Goal: Communication & Community: Answer question/provide support

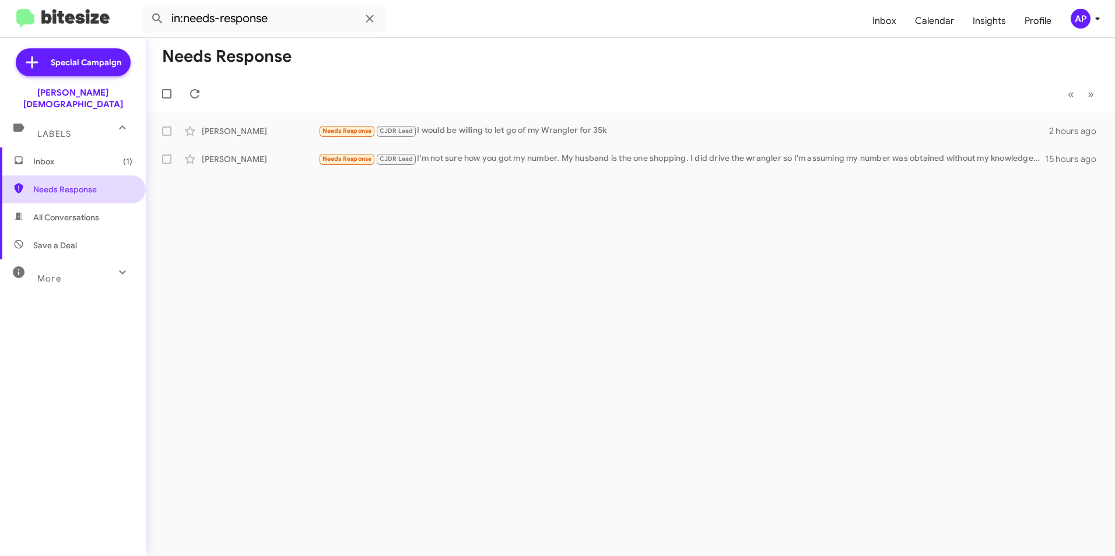
click at [48, 175] on span "Needs Response" at bounding box center [73, 189] width 146 height 28
click at [51, 184] on span "Needs Response" at bounding box center [82, 190] width 99 height 12
click at [903, 208] on div "Needs Response « Previous » Next [PERSON_NAME] Needs Response CJDR Lead I would…" at bounding box center [630, 297] width 969 height 518
click at [440, 251] on div "Needs Response « Previous » Next Lindsey Kronenwetter Needs Response CJDR Lead …" at bounding box center [630, 297] width 969 height 518
click at [60, 203] on span "All Conversations" at bounding box center [73, 217] width 146 height 28
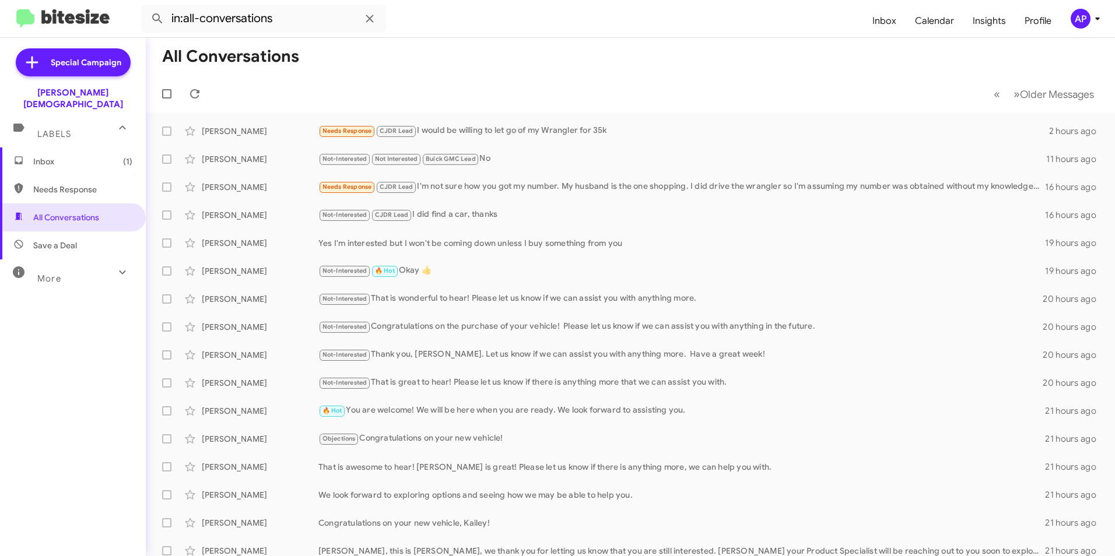
click at [59, 184] on span "Needs Response" at bounding box center [82, 190] width 99 height 12
type input "in:needs-response"
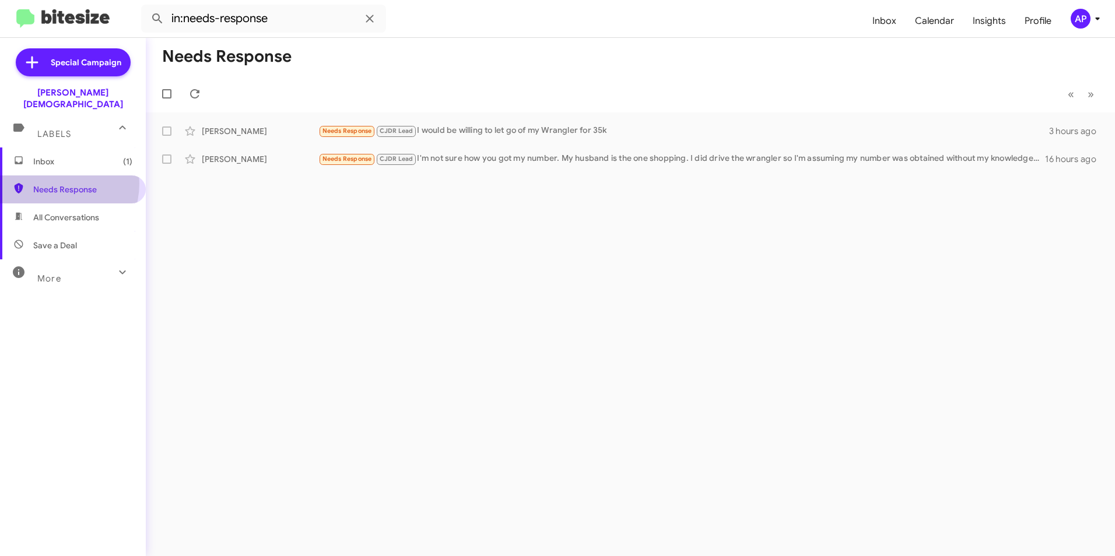
click at [54, 175] on span "Needs Response" at bounding box center [73, 189] width 146 height 28
click at [77, 184] on span "Needs Response" at bounding box center [82, 190] width 99 height 12
click at [789, 343] on div "Needs Response « Previous » Next Lindsey Kronenwetter Needs Response CJDR Lead …" at bounding box center [630, 297] width 969 height 518
click at [460, 232] on div "Needs Response « Previous » Next [PERSON_NAME] Needs Response CJDR Lead I would…" at bounding box center [630, 297] width 969 height 518
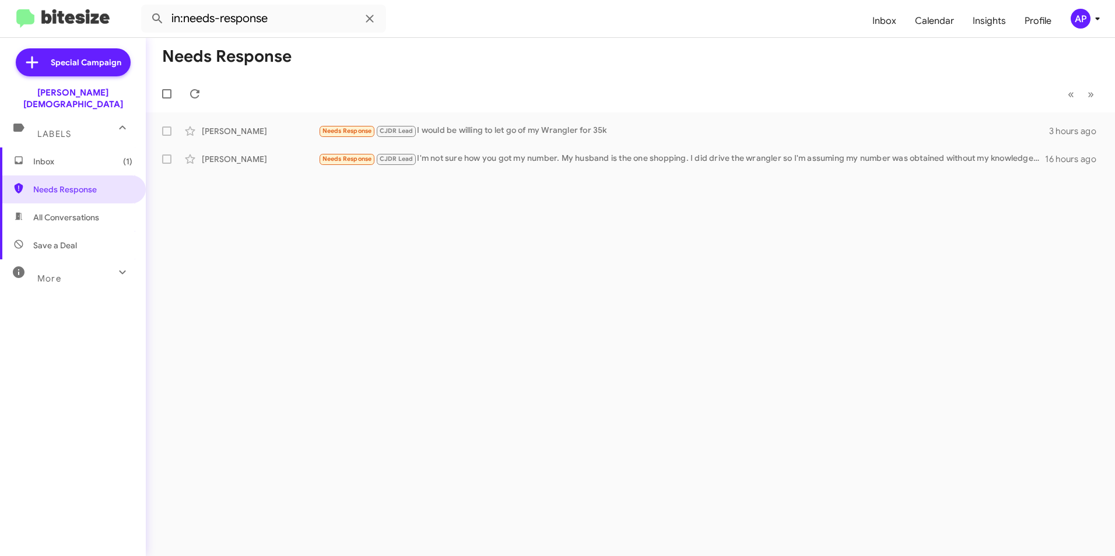
click at [434, 244] on div "Needs Response « Previous » Next [PERSON_NAME] Needs Response CJDR Lead I would…" at bounding box center [630, 297] width 969 height 518
click at [567, 268] on div "Needs Response « Previous » Next [PERSON_NAME] Needs Response CJDR Lead I would…" at bounding box center [630, 297] width 969 height 518
click at [691, 354] on div "Needs Response « Previous » Next [PERSON_NAME] Needs Response CJDR Lead I would…" at bounding box center [630, 297] width 969 height 518
click at [591, 310] on div "Needs Response « Previous » Next [PERSON_NAME] Needs Response CJDR Lead I would…" at bounding box center [630, 297] width 969 height 518
drag, startPoint x: 57, startPoint y: 178, endPoint x: 77, endPoint y: 174, distance: 20.2
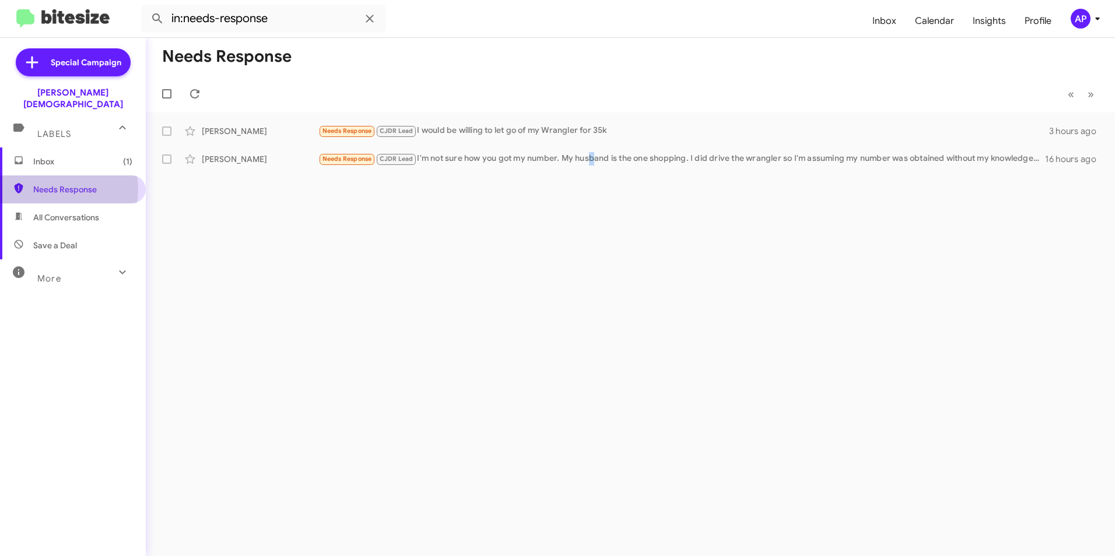
click at [58, 184] on span "Needs Response" at bounding box center [82, 190] width 99 height 12
click at [62, 184] on span "Needs Response" at bounding box center [82, 190] width 99 height 12
click at [67, 184] on span "Needs Response" at bounding box center [82, 190] width 99 height 12
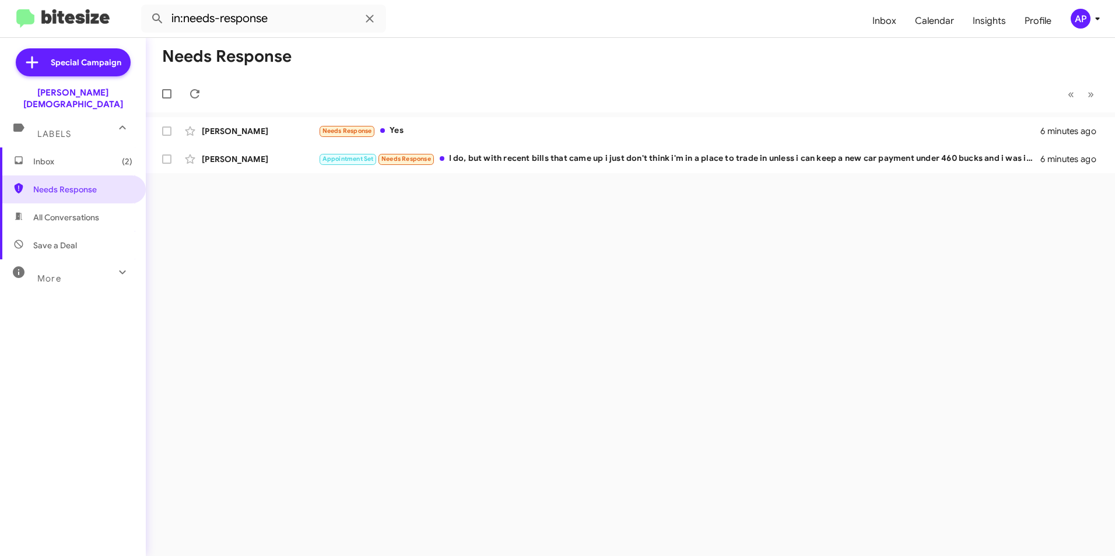
click at [537, 275] on div "Needs Response « Previous » Next David Matthew Needs Response Yes 6 minutes ago…" at bounding box center [630, 297] width 969 height 518
click at [59, 184] on span "Needs Response" at bounding box center [82, 190] width 99 height 12
click at [73, 184] on span "Needs Response" at bounding box center [82, 190] width 99 height 12
click at [75, 184] on span "Needs Response" at bounding box center [82, 190] width 99 height 12
click at [694, 245] on div "Needs Response « Previous » Next David Matthew Needs Response Yes 6 minutes ago…" at bounding box center [630, 297] width 969 height 518
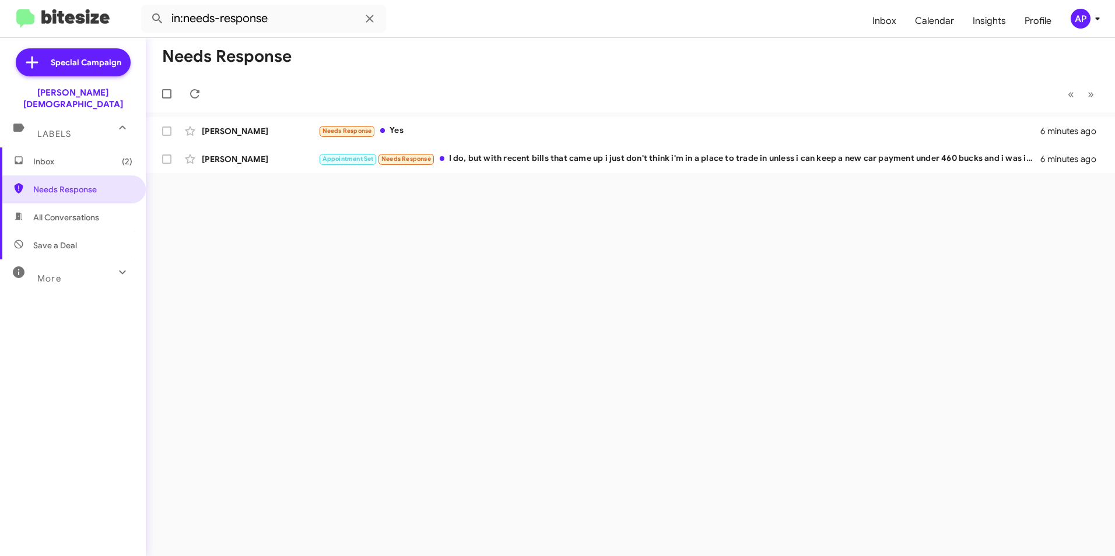
drag, startPoint x: 556, startPoint y: 233, endPoint x: 547, endPoint y: 240, distance: 10.8
click at [547, 240] on div "Needs Response « Previous » Next David Matthew Needs Response Yes 6 minutes ago…" at bounding box center [630, 297] width 969 height 518
click at [78, 184] on span "Needs Response" at bounding box center [82, 190] width 99 height 12
click at [79, 184] on span "Needs Response" at bounding box center [82, 190] width 99 height 12
drag, startPoint x: 79, startPoint y: 178, endPoint x: 517, endPoint y: 233, distance: 440.7
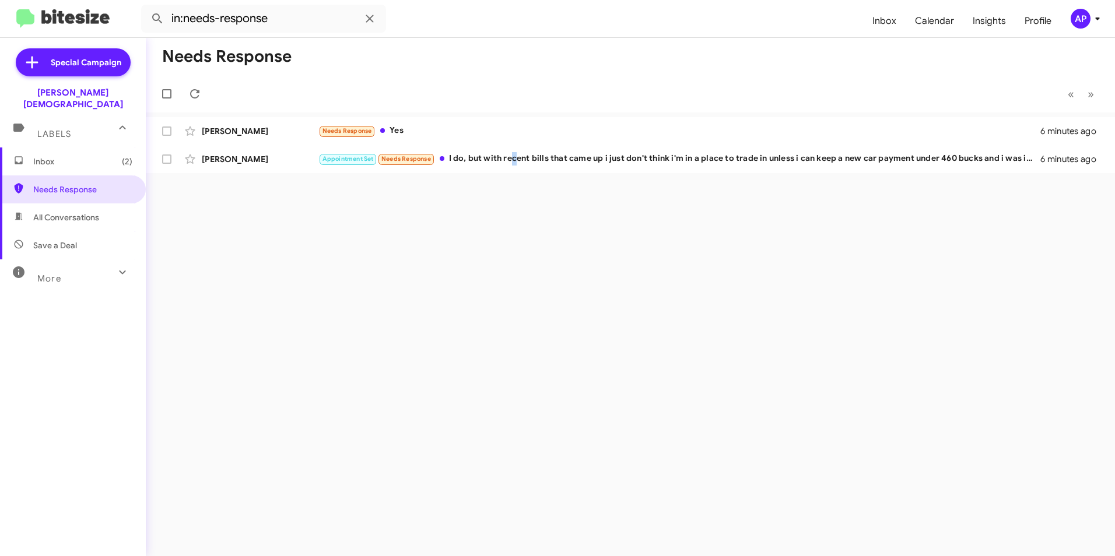
click at [517, 233] on div "Needs Response « Previous » Next David Matthew Needs Response Yes 6 minutes ago…" at bounding box center [630, 297] width 969 height 518
drag, startPoint x: 69, startPoint y: 201, endPoint x: 66, endPoint y: 184, distance: 16.7
click at [69, 203] on span "All Conversations" at bounding box center [73, 217] width 146 height 28
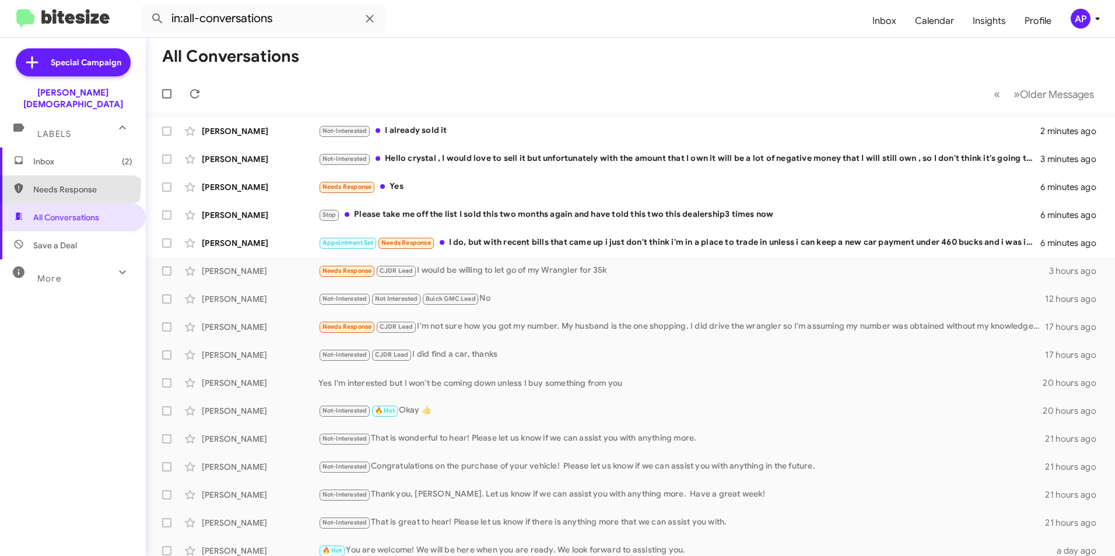
click at [69, 184] on span "Needs Response" at bounding box center [82, 190] width 99 height 12
type input "in:needs-response"
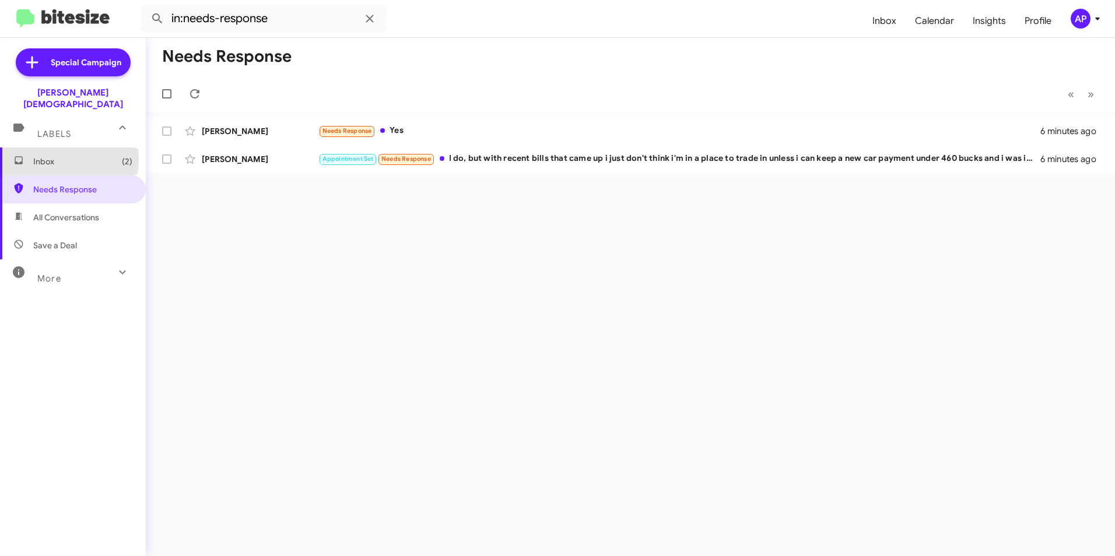
click at [48, 156] on span "Inbox (2)" at bounding box center [82, 162] width 99 height 12
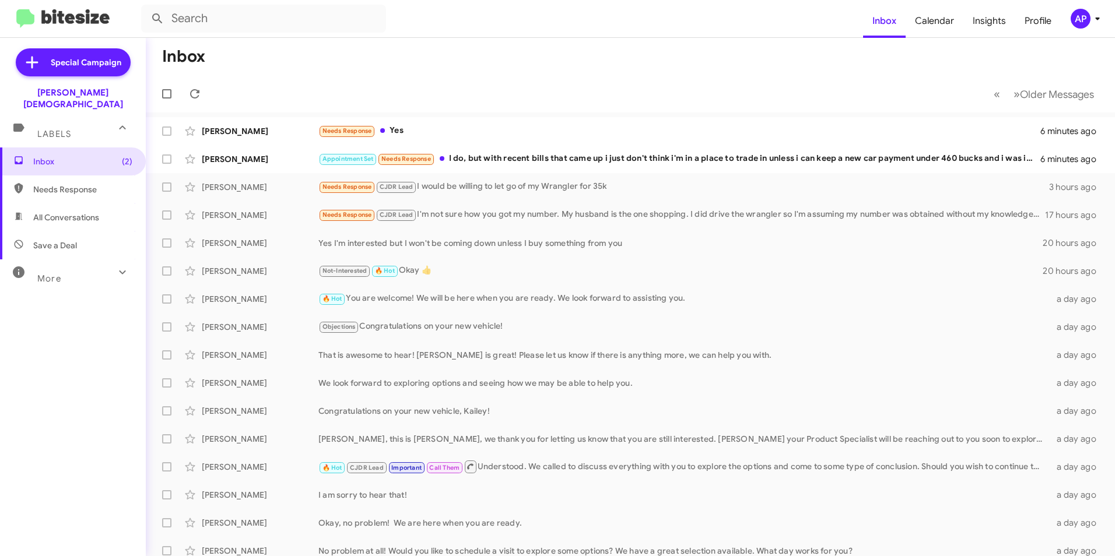
click at [65, 184] on span "Needs Response" at bounding box center [82, 190] width 99 height 12
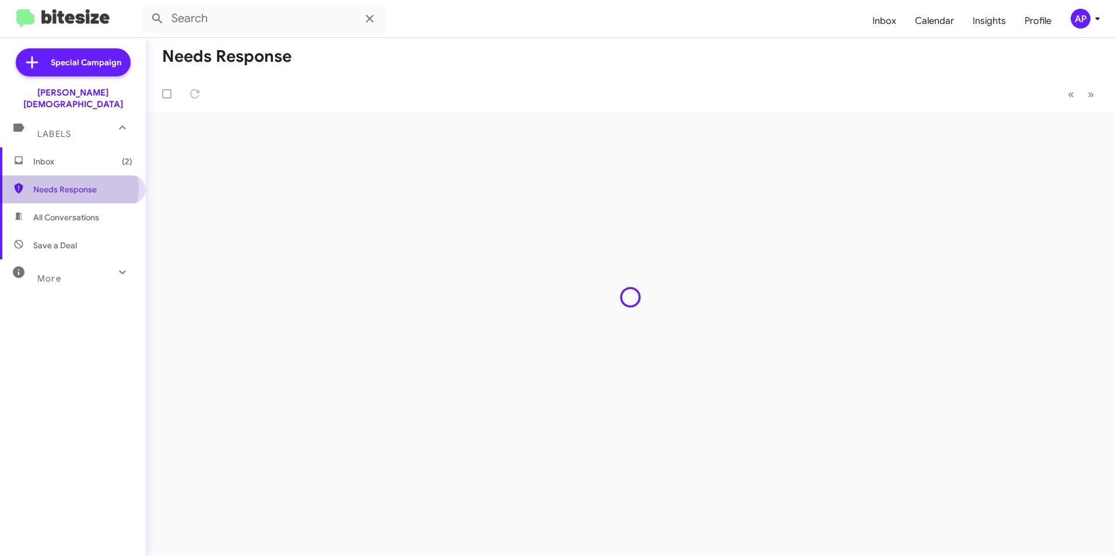
type input "in:needs-response"
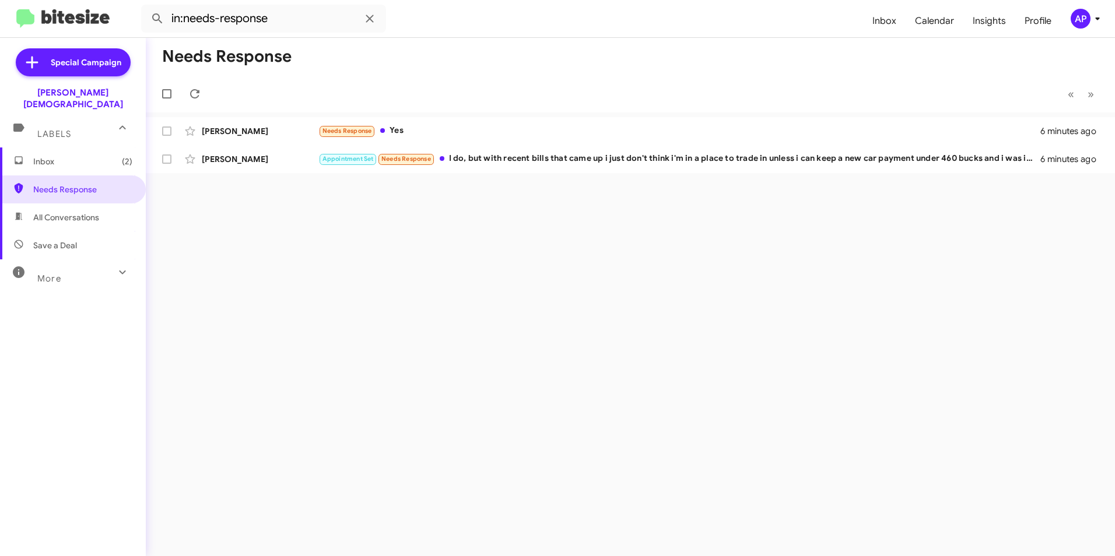
drag, startPoint x: 718, startPoint y: 209, endPoint x: 697, endPoint y: 213, distance: 21.3
click at [716, 210] on div "Needs Response « Previous » Next David Matthew Needs Response Yes 6 minutes ago…" at bounding box center [630, 297] width 969 height 518
click at [222, 132] on div "David Matthew" at bounding box center [260, 131] width 117 height 12
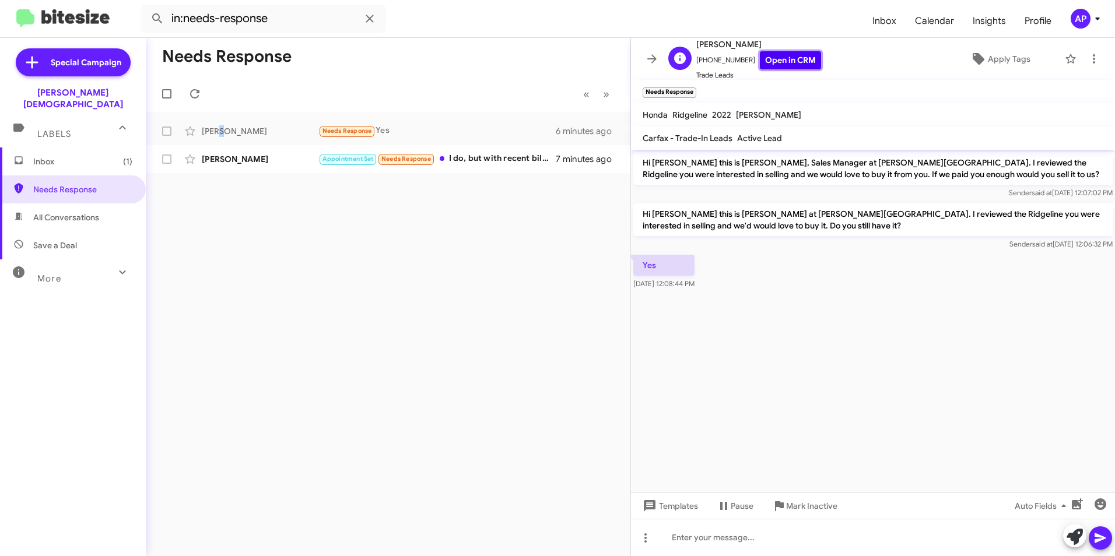
click at [770, 59] on link "Open in CRM" at bounding box center [790, 60] width 61 height 18
click at [1087, 52] on icon at bounding box center [1094, 59] width 14 height 14
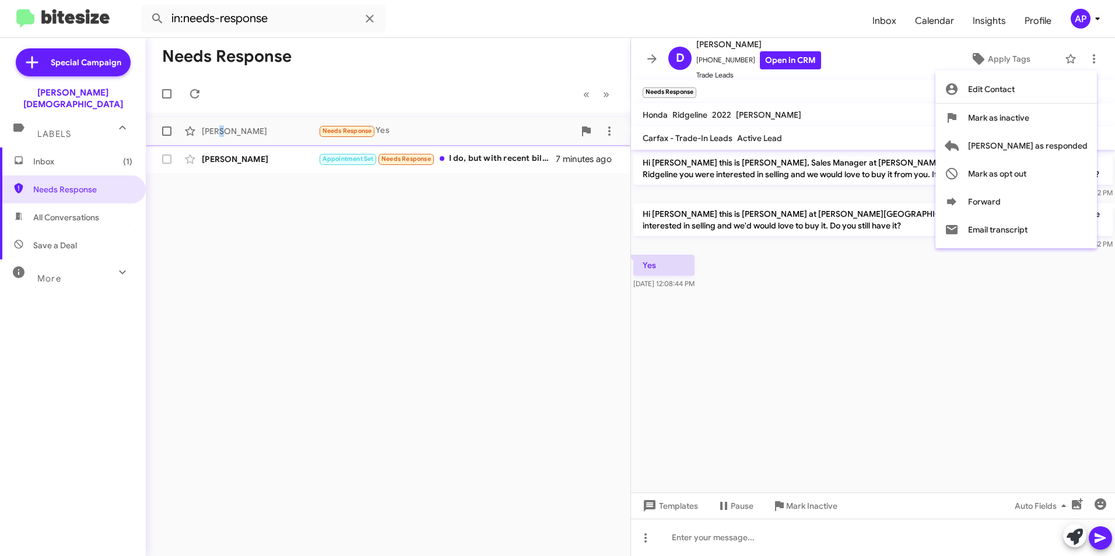
click at [1041, 145] on span "Mark as responded" at bounding box center [1028, 146] width 120 height 28
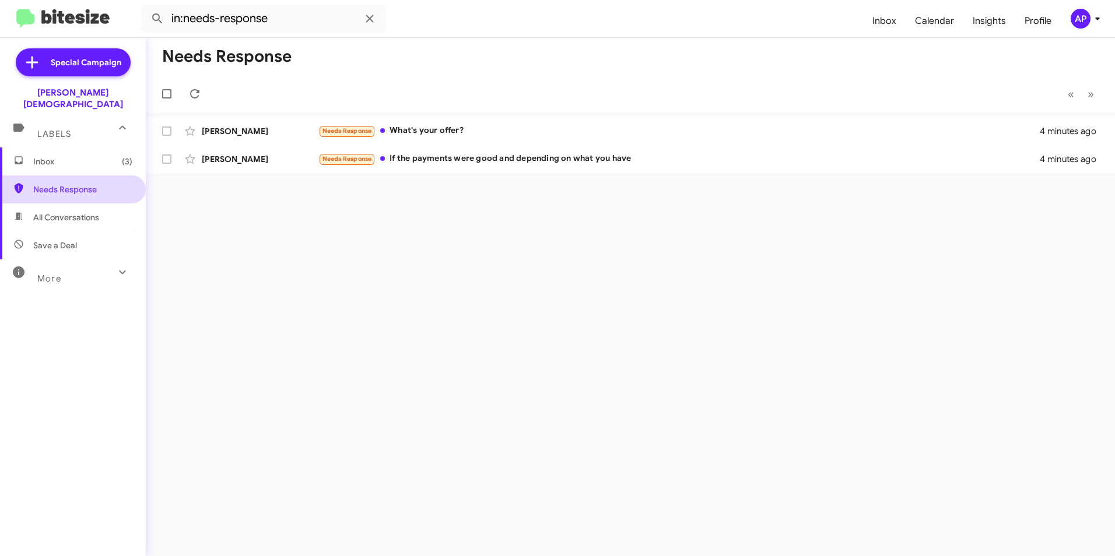
click at [65, 184] on span "Needs Response" at bounding box center [73, 189] width 146 height 28
click at [61, 184] on span "Needs Response" at bounding box center [82, 190] width 99 height 12
click at [62, 184] on span "Needs Response" at bounding box center [82, 190] width 99 height 12
click at [565, 280] on div "Needs Response « Previous » Next Michael Denis Needs Response What's your offer…" at bounding box center [630, 297] width 969 height 518
drag, startPoint x: 565, startPoint y: 280, endPoint x: 328, endPoint y: 251, distance: 238.5
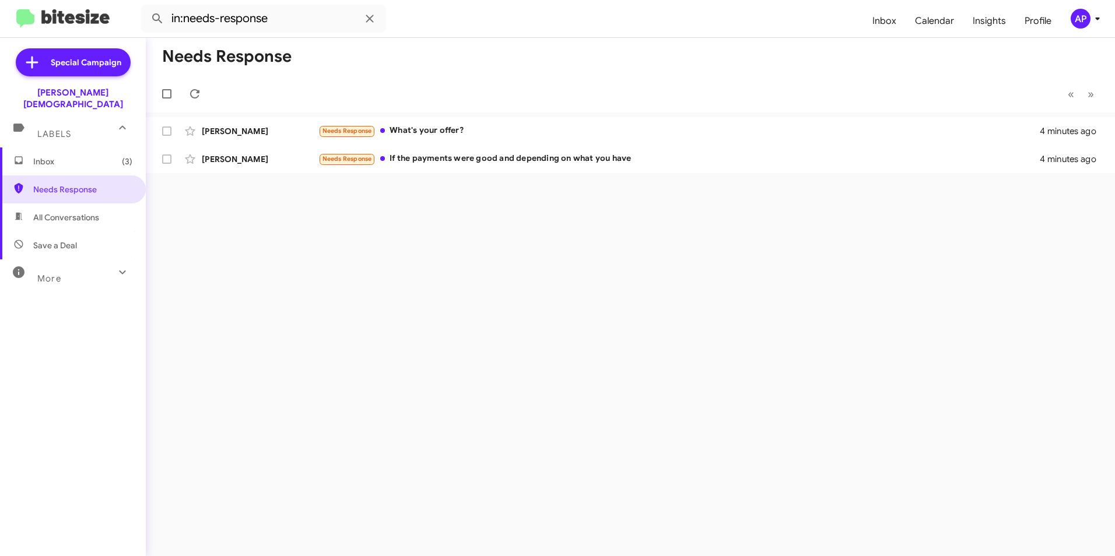
click at [326, 251] on div "Needs Response « Previous » Next Michael Denis Needs Response What's your offer…" at bounding box center [630, 297] width 969 height 518
drag, startPoint x: 52, startPoint y: 175, endPoint x: 229, endPoint y: 166, distance: 176.9
click at [52, 184] on span "Needs Response" at bounding box center [82, 190] width 99 height 12
click at [241, 131] on div "Michael Denis" at bounding box center [260, 131] width 117 height 12
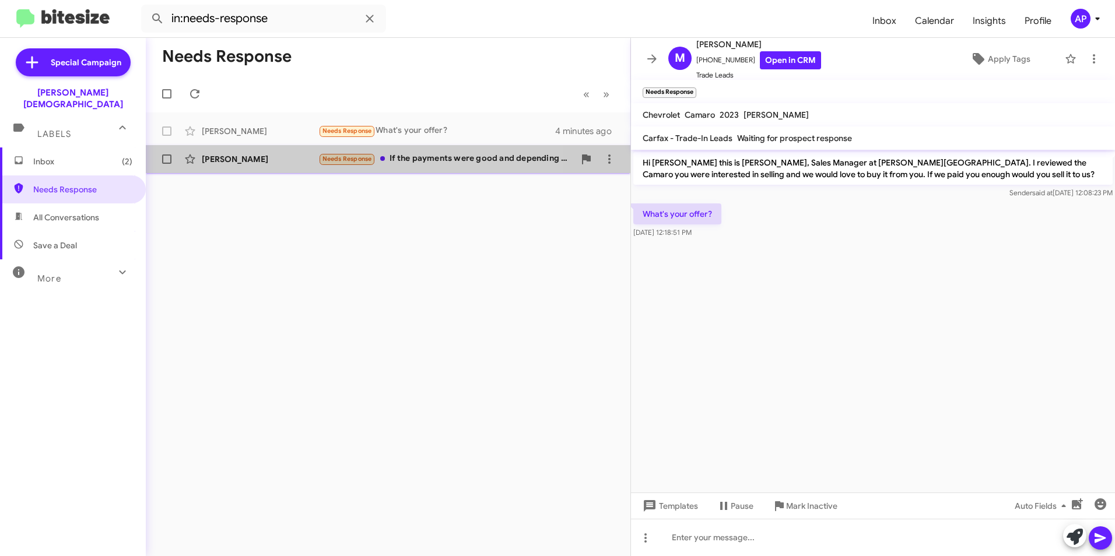
click at [226, 157] on div "Catherine Flynn" at bounding box center [260, 159] width 117 height 12
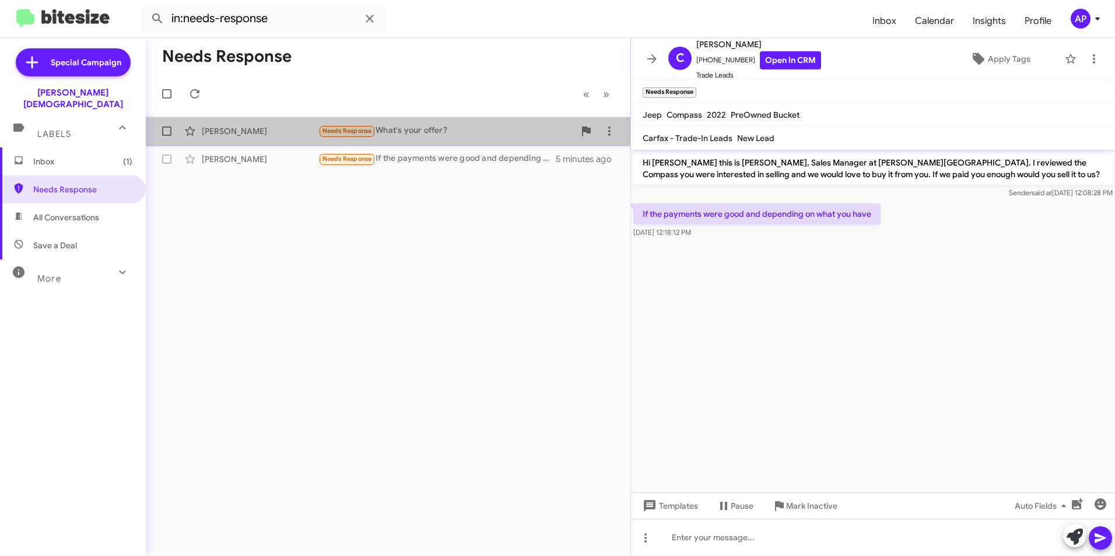
click at [233, 129] on div "Michael Denis" at bounding box center [260, 131] width 117 height 12
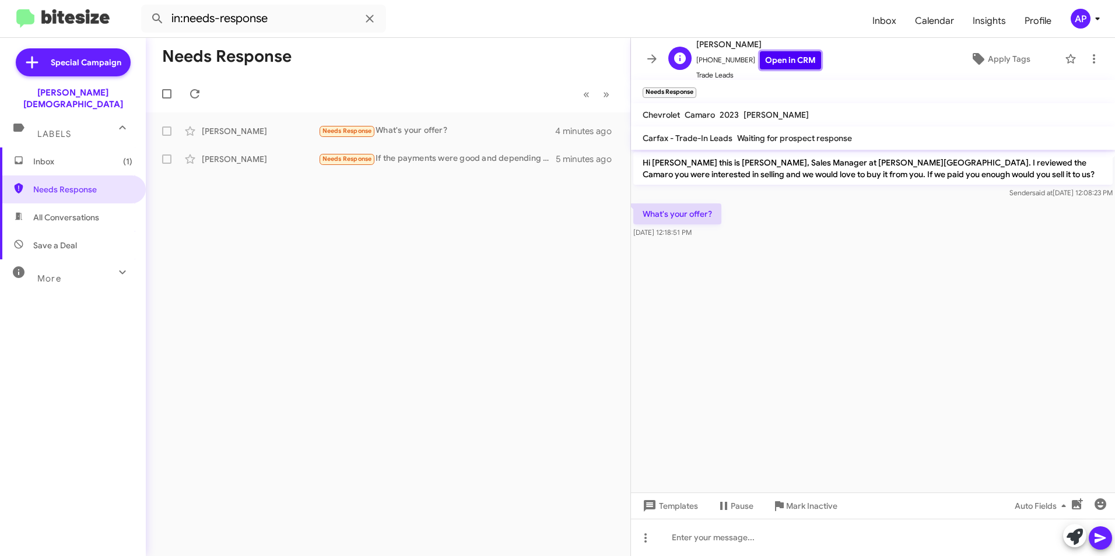
click at [774, 60] on link "Open in CRM" at bounding box center [790, 60] width 61 height 18
click at [54, 184] on span "Needs Response" at bounding box center [82, 190] width 99 height 12
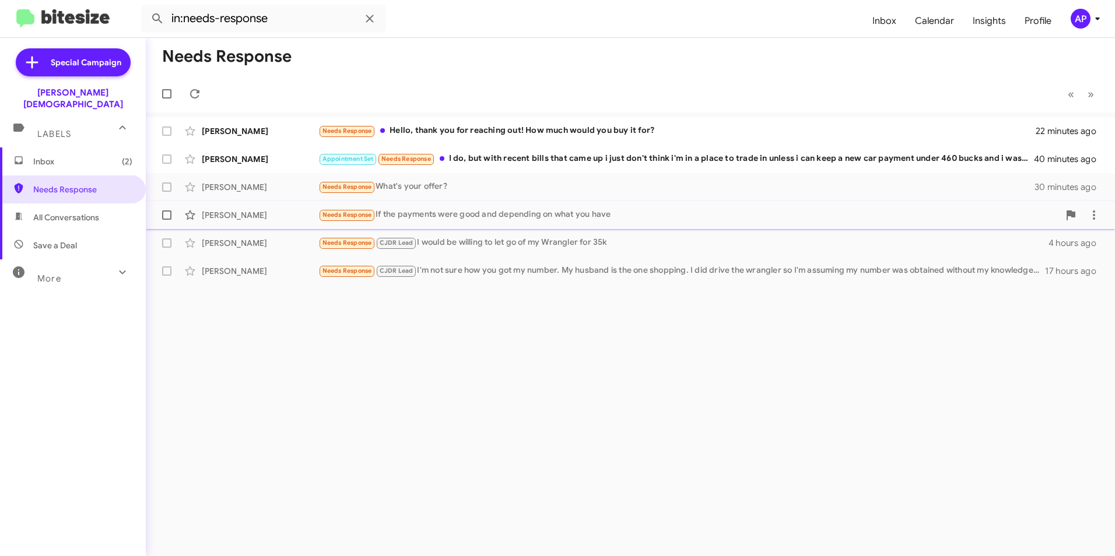
click at [234, 215] on div "Catherine Flynn" at bounding box center [260, 215] width 117 height 12
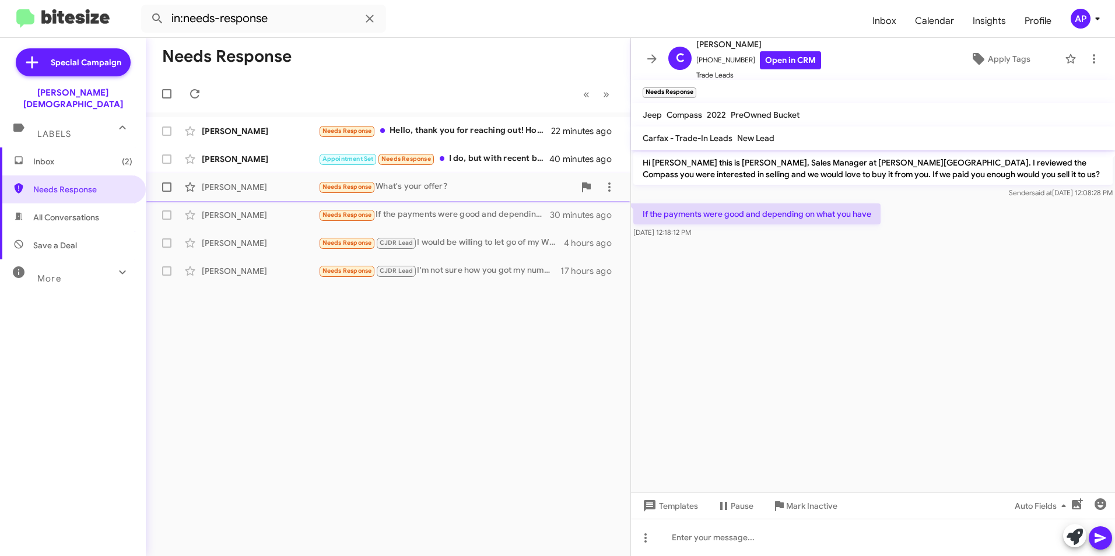
click at [229, 184] on div "Michael Denis" at bounding box center [260, 187] width 117 height 12
click at [240, 188] on div "Michael Denis" at bounding box center [260, 187] width 117 height 12
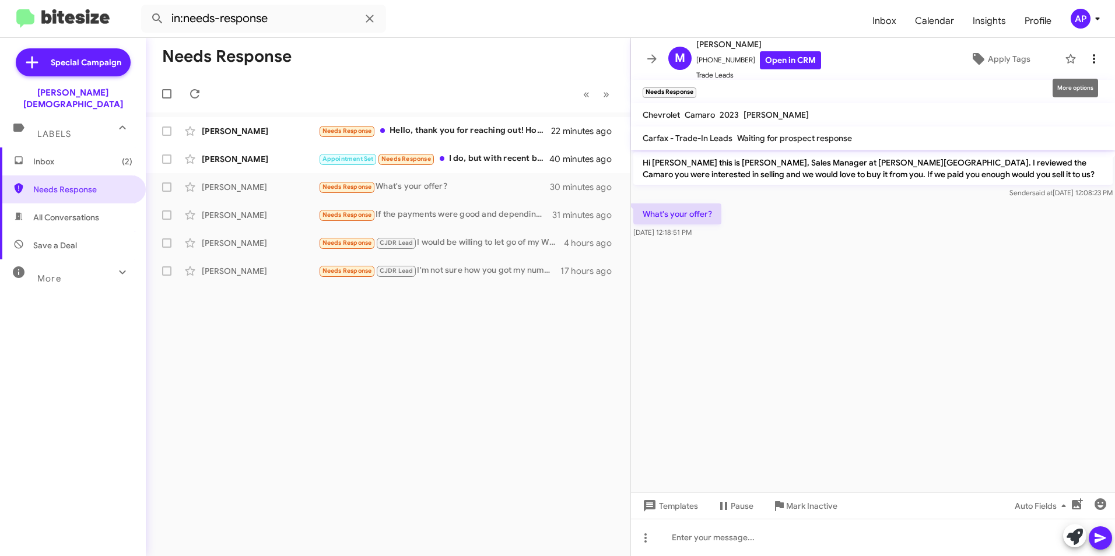
click at [1087, 56] on icon at bounding box center [1094, 59] width 14 height 14
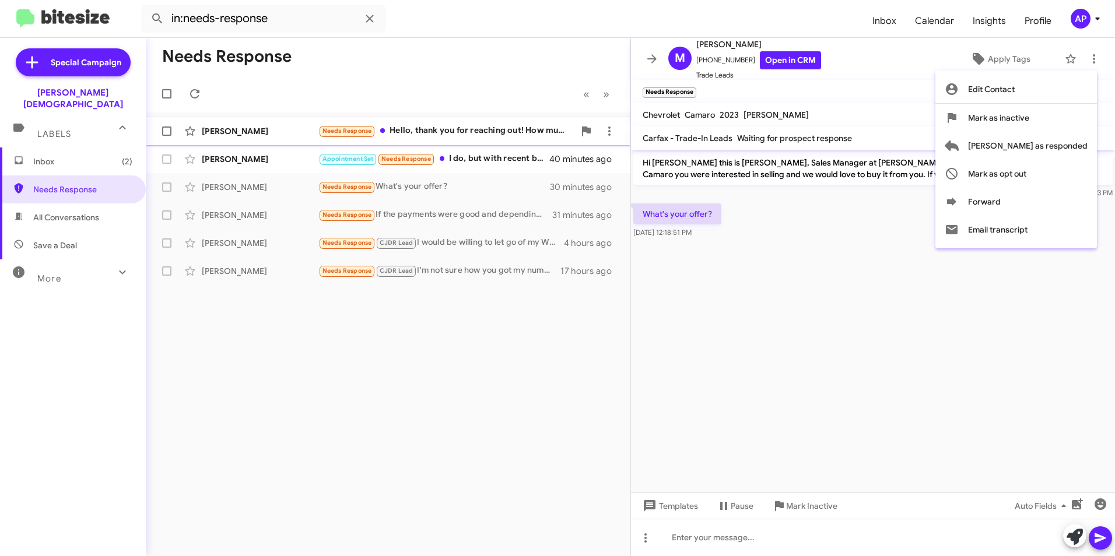
click at [1062, 142] on span "Mark as responded" at bounding box center [1028, 146] width 120 height 28
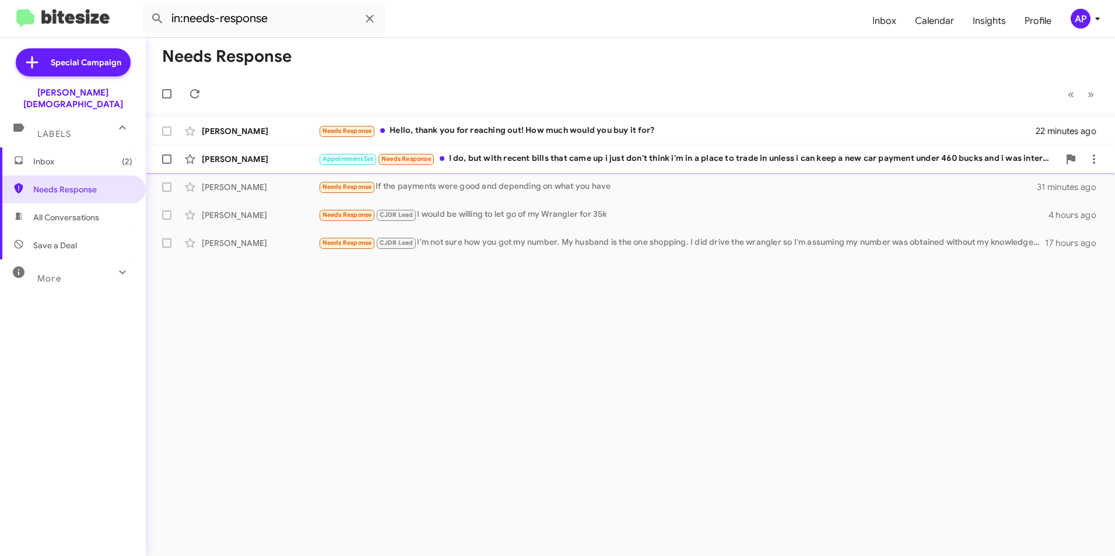
click at [219, 159] on div "Jill Watts" at bounding box center [260, 159] width 117 height 12
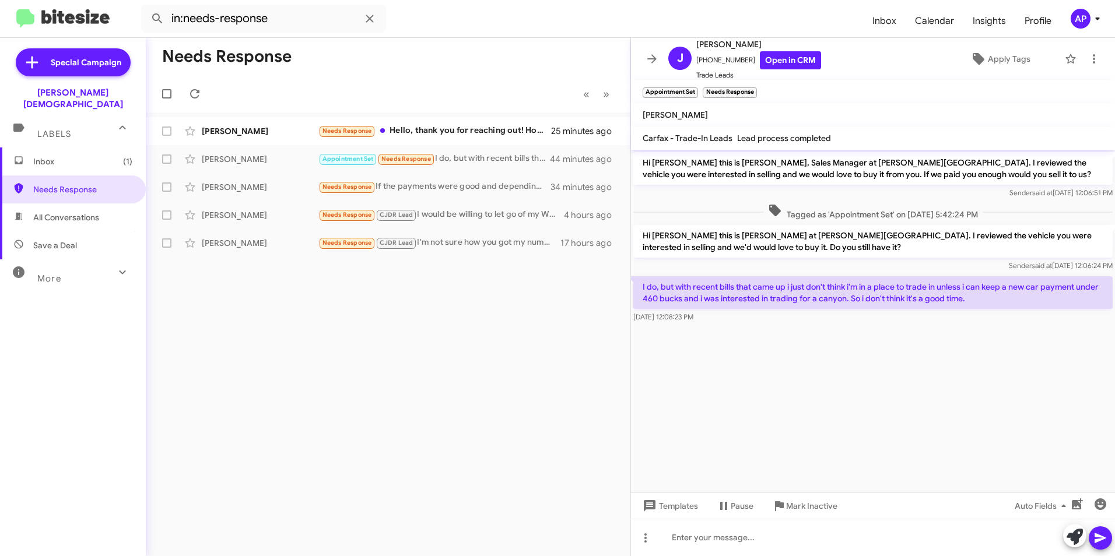
click at [495, 343] on div "Needs Response « Previous » Next Monica Dinnsen Needs Response Hello, thank you…" at bounding box center [388, 297] width 484 height 518
click at [51, 184] on span "Needs Response" at bounding box center [82, 190] width 99 height 12
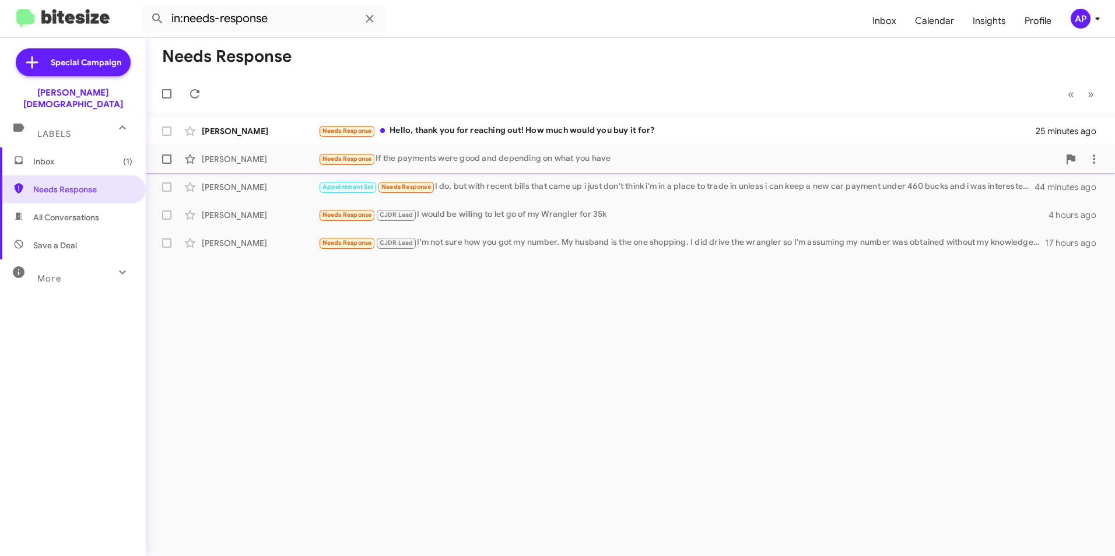
click at [173, 157] on label at bounding box center [166, 158] width 23 height 23
click at [167, 164] on input "checkbox" at bounding box center [166, 164] width 1 height 1
checkbox input "true"
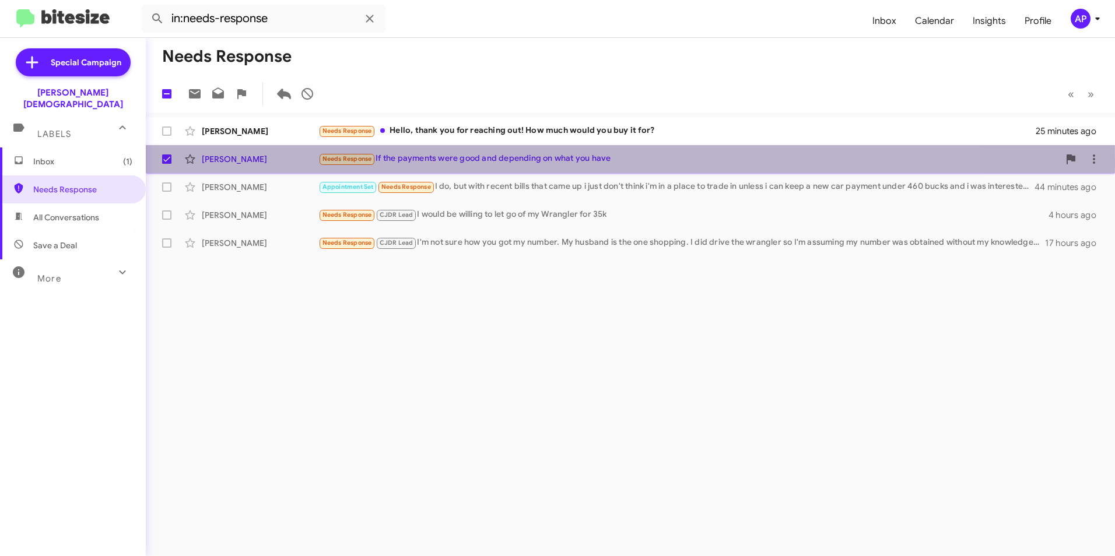
click at [234, 159] on div "Catherine Flynn" at bounding box center [260, 159] width 117 height 12
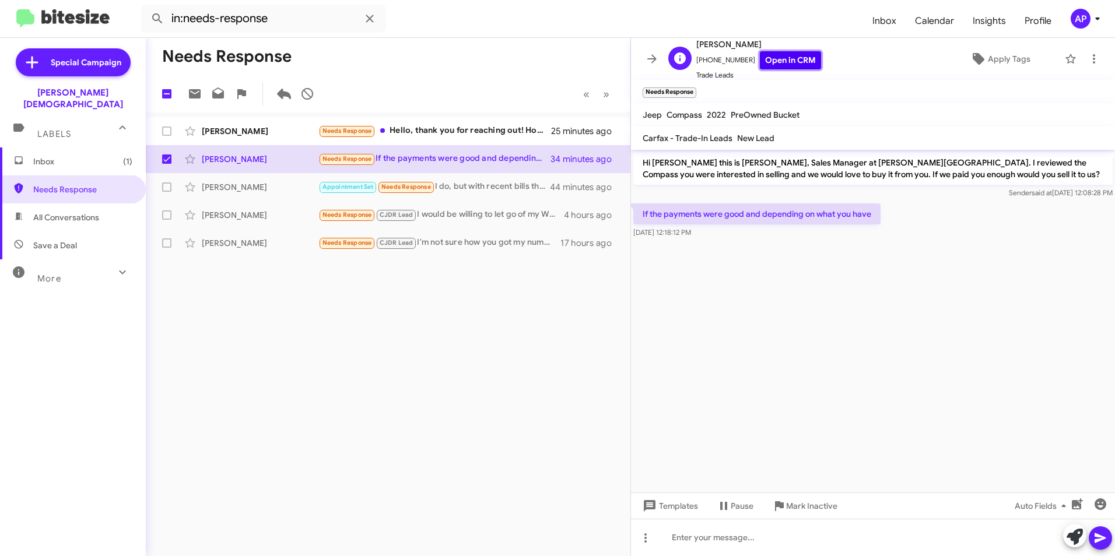
click at [775, 59] on link "Open in CRM" at bounding box center [790, 60] width 61 height 18
click at [1087, 55] on icon at bounding box center [1094, 59] width 14 height 14
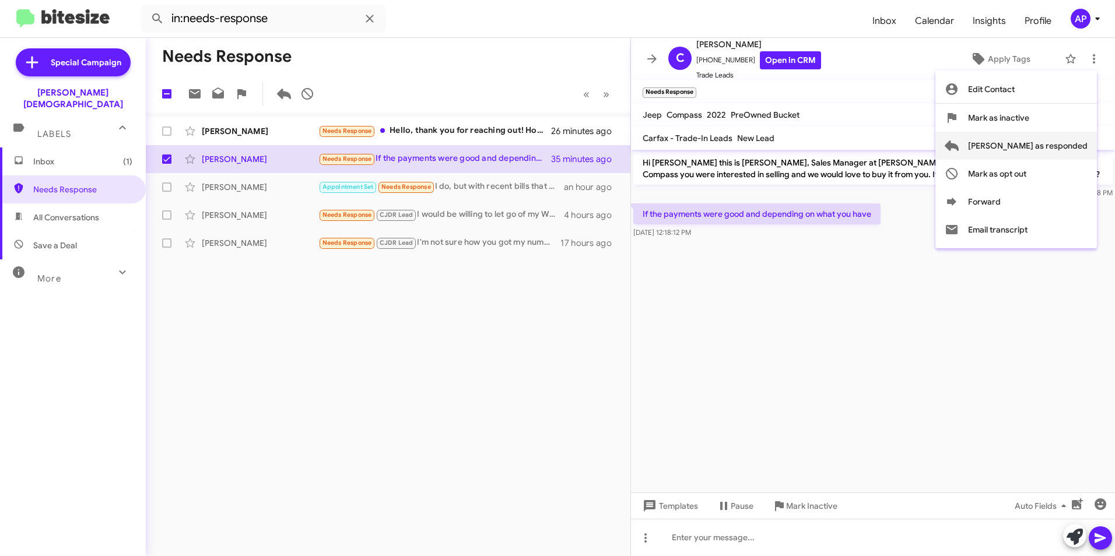
click at [1041, 146] on span "Mark as responded" at bounding box center [1028, 146] width 120 height 28
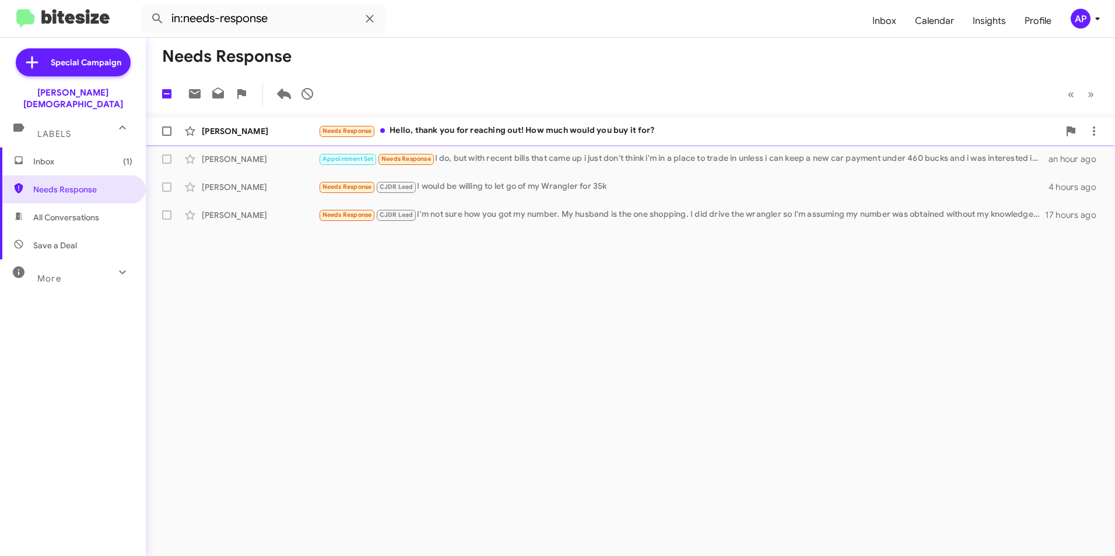
click at [228, 124] on div "Monica Dinnsen Needs Response Hello, thank you for reaching out! How much would…" at bounding box center [630, 131] width 950 height 23
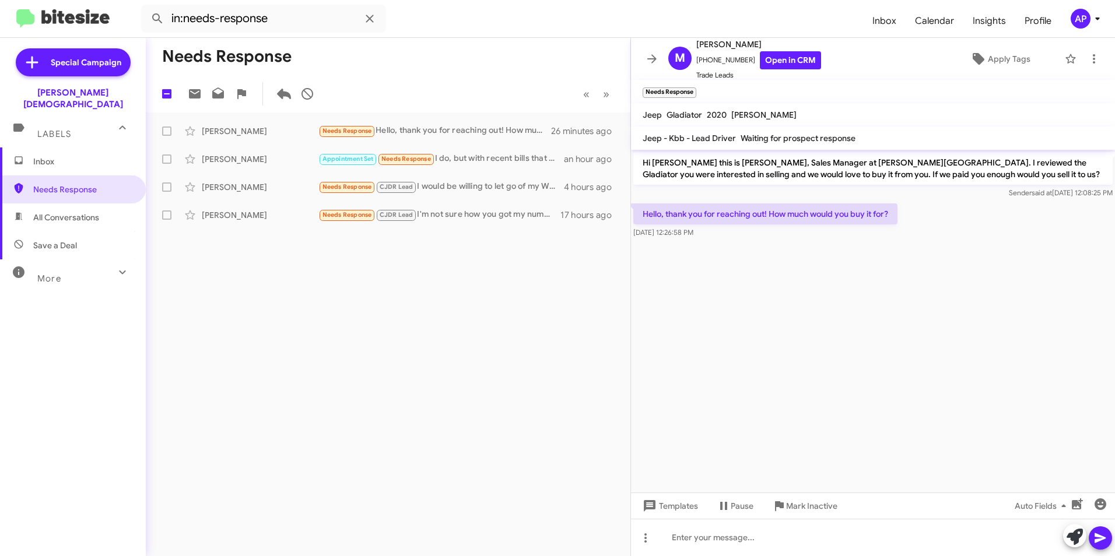
click at [332, 285] on div "Needs Response 1 « Previous » Next Monica Dinnsen Needs Response Hello, thank y…" at bounding box center [388, 297] width 484 height 518
click at [333, 283] on div "Needs Response 1 « Previous » Next Monica Dinnsen Needs Response Hello, thank y…" at bounding box center [388, 297] width 484 height 518
click at [75, 184] on span "Needs Response" at bounding box center [82, 190] width 99 height 12
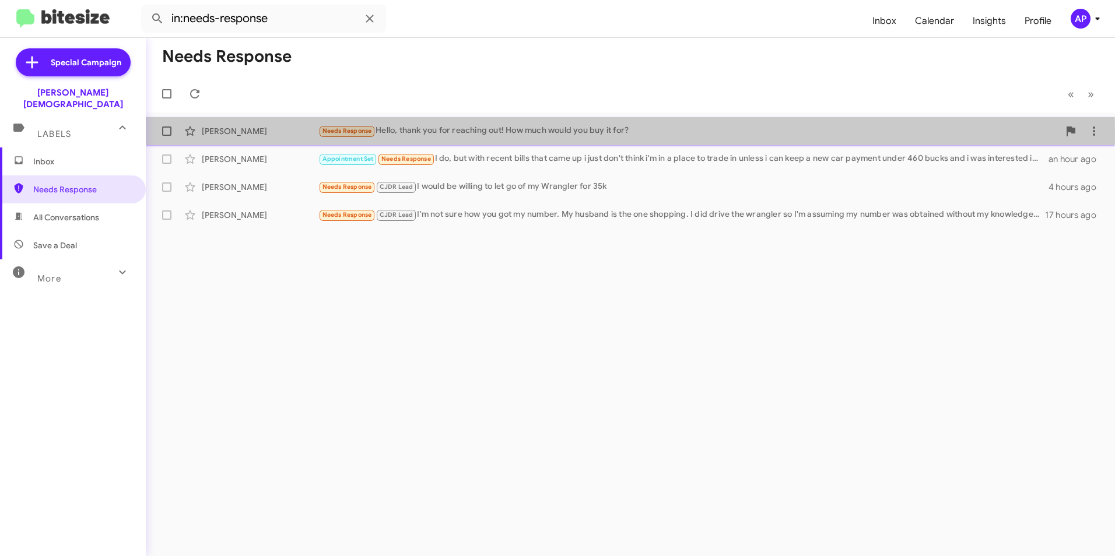
click at [243, 132] on div "Monica Dinnsen" at bounding box center [260, 131] width 117 height 12
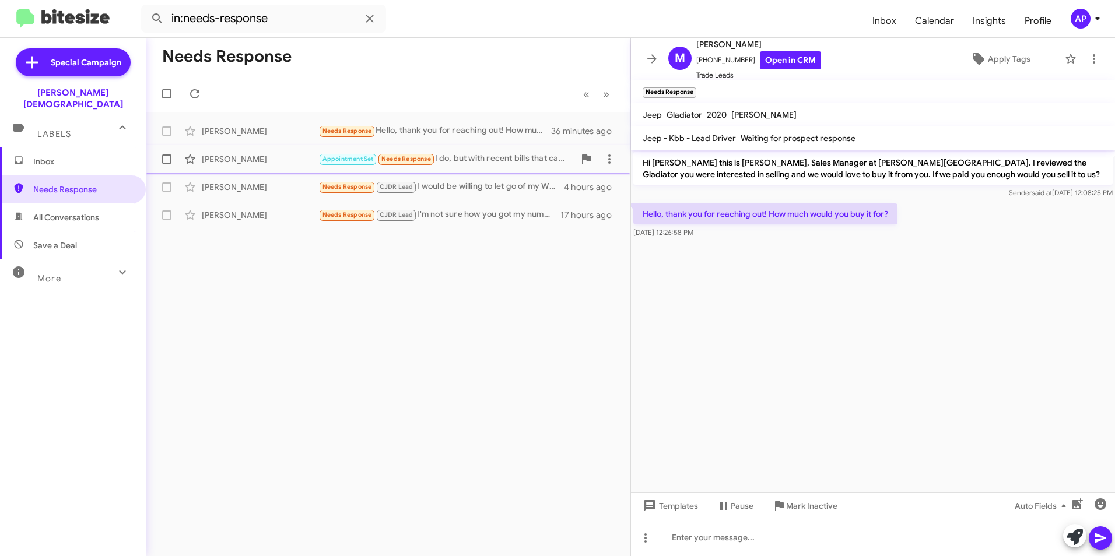
click at [222, 153] on div "Jill Watts" at bounding box center [260, 159] width 117 height 12
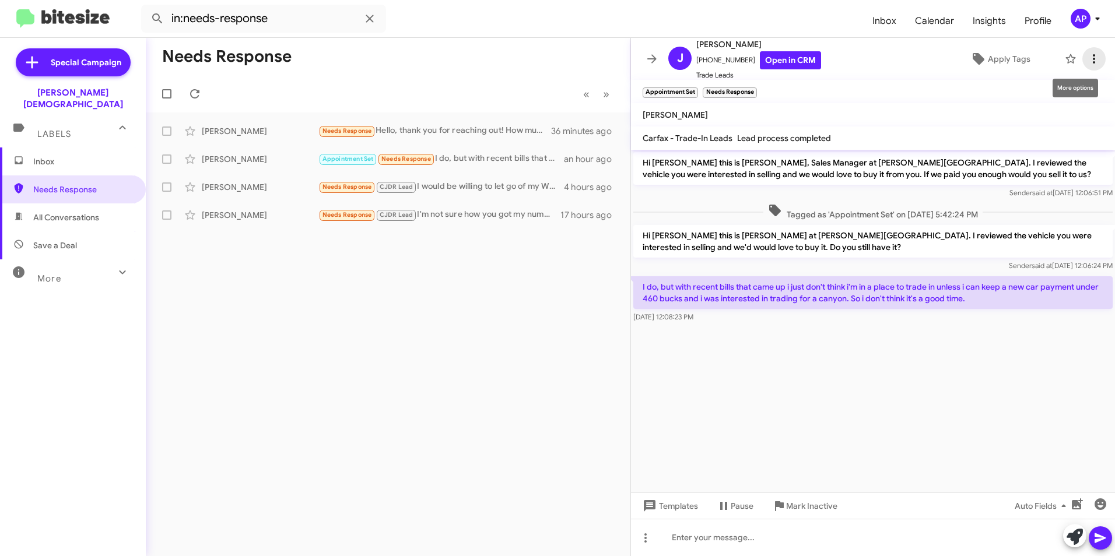
click at [1087, 56] on icon at bounding box center [1094, 59] width 14 height 14
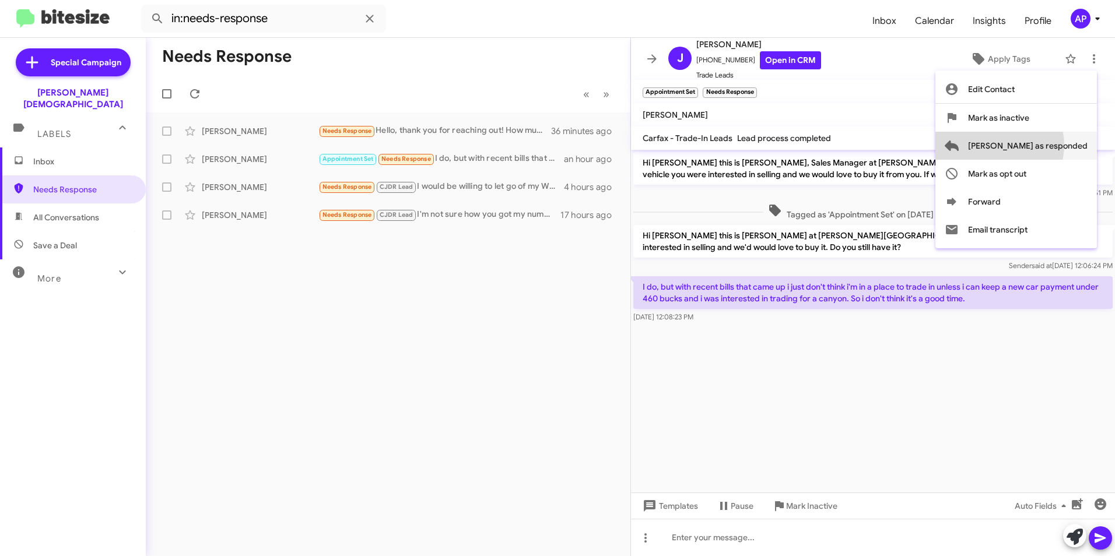
click at [1046, 145] on span "Mark as responded" at bounding box center [1028, 146] width 120 height 28
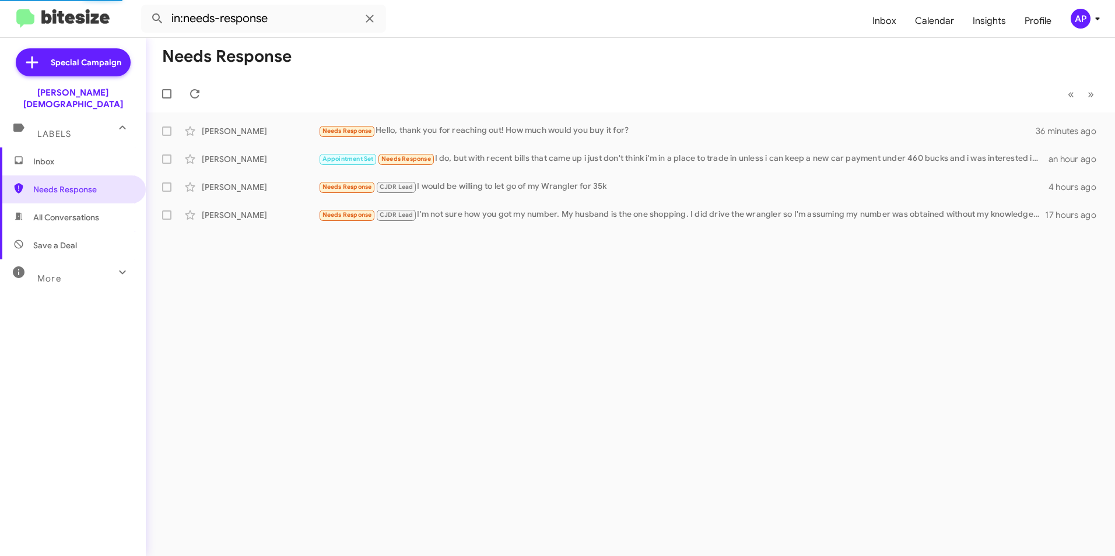
drag, startPoint x: 731, startPoint y: 287, endPoint x: 749, endPoint y: 281, distance: 18.4
click at [733, 284] on div "Needs Response « Previous » Next Monica Dinnsen Needs Response Hello, thank you…" at bounding box center [630, 297] width 969 height 518
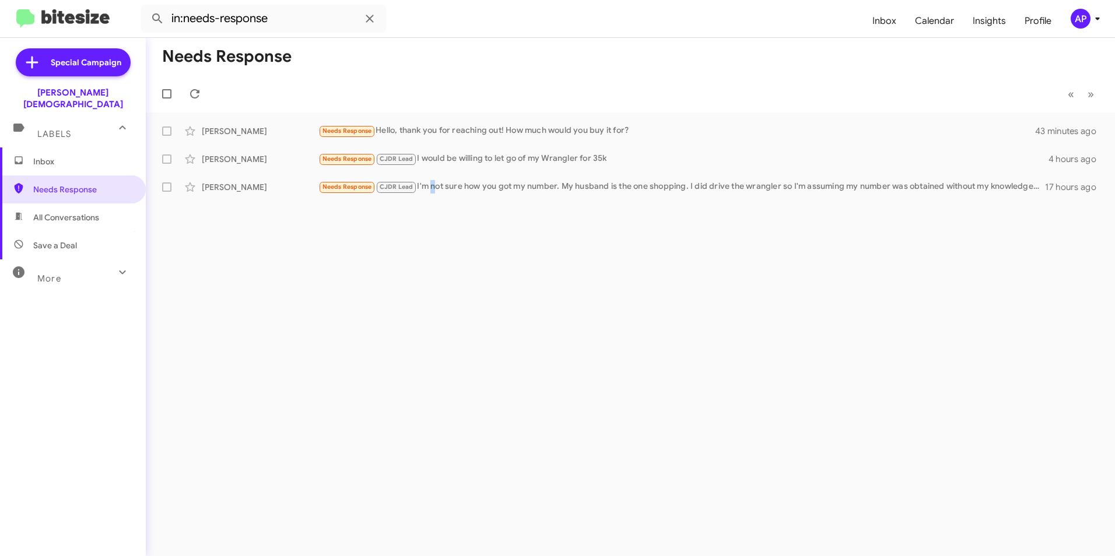
click at [433, 308] on div "Needs Response « Previous » Next Monica Dinnsen Needs Response Hello, thank you…" at bounding box center [630, 297] width 969 height 518
click at [52, 184] on span "Needs Response" at bounding box center [82, 190] width 99 height 12
click at [513, 280] on div "Needs Response « Previous » Next Monica Dinnsen Needs Response Hello, thank you…" at bounding box center [630, 297] width 969 height 518
click at [63, 184] on span "Needs Response" at bounding box center [82, 190] width 99 height 12
click at [236, 135] on div "Monica Dinnsen" at bounding box center [260, 131] width 117 height 12
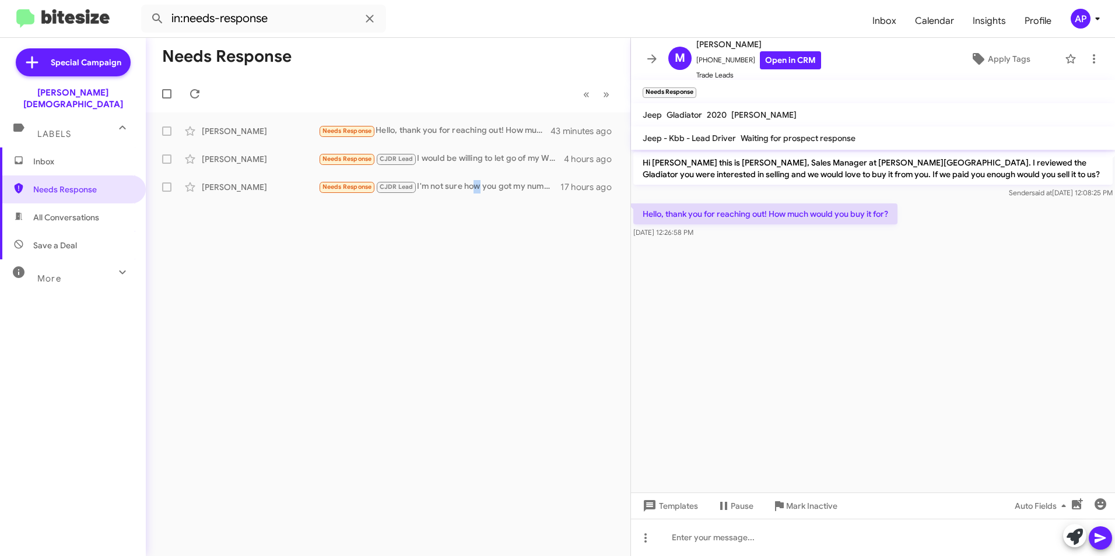
click at [476, 265] on div "Needs Response « Previous » Next Monica Dinnsen Needs Response Hello, thank you…" at bounding box center [388, 297] width 484 height 518
drag, startPoint x: 273, startPoint y: 287, endPoint x: 245, endPoint y: 275, distance: 30.8
click at [245, 275] on div "Needs Response « Previous » Next Monica Dinnsen Needs Response Hello, thank you…" at bounding box center [388, 297] width 484 height 518
drag, startPoint x: 451, startPoint y: 286, endPoint x: 460, endPoint y: 286, distance: 8.7
click at [460, 286] on div "Needs Response « Previous » Next Monica Dinnsen Needs Response Hello, thank you…" at bounding box center [388, 297] width 484 height 518
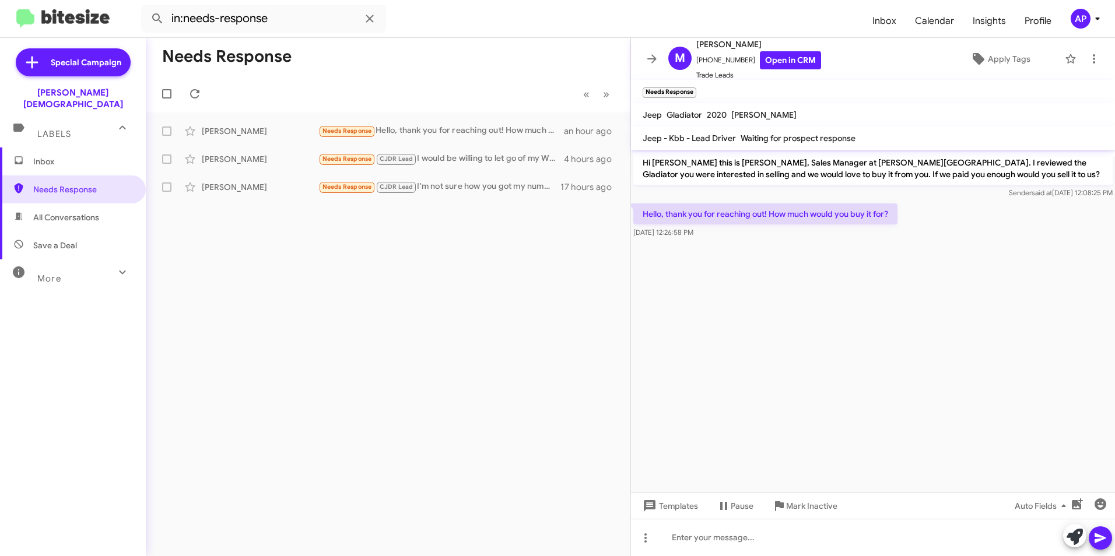
click at [321, 289] on div "Needs Response « Previous » Next Monica Dinnsen Needs Response Hello, thank you…" at bounding box center [388, 297] width 484 height 518
click at [62, 184] on span "Needs Response" at bounding box center [82, 190] width 99 height 12
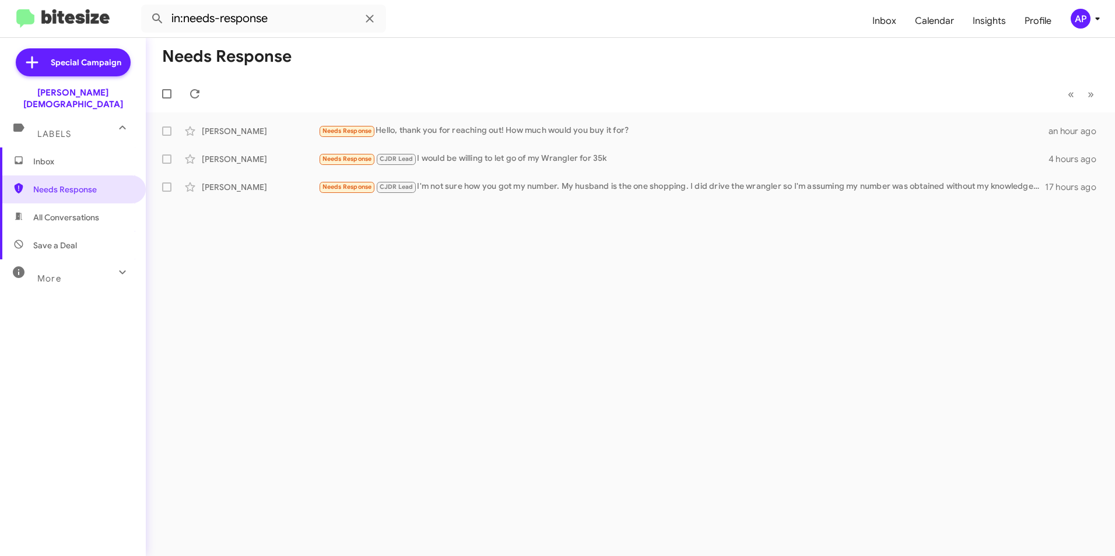
click at [645, 294] on div "Needs Response « Previous » Next Monica Dinnsen Needs Response Hello, thank you…" at bounding box center [630, 297] width 969 height 518
drag, startPoint x: 947, startPoint y: 307, endPoint x: 956, endPoint y: 299, distance: 12.0
click at [947, 306] on div "Needs Response « Previous » Next Monica Dinnsen Needs Response Hello, thank you…" at bounding box center [630, 297] width 969 height 518
click at [556, 292] on div "Needs Response « Previous » Next Monica Dinnsen Needs Response Hello, thank you…" at bounding box center [630, 297] width 969 height 518
click at [639, 290] on div "Needs Response « Previous » Next Monica Dinnsen Needs Response Hello, thank you…" at bounding box center [630, 297] width 969 height 518
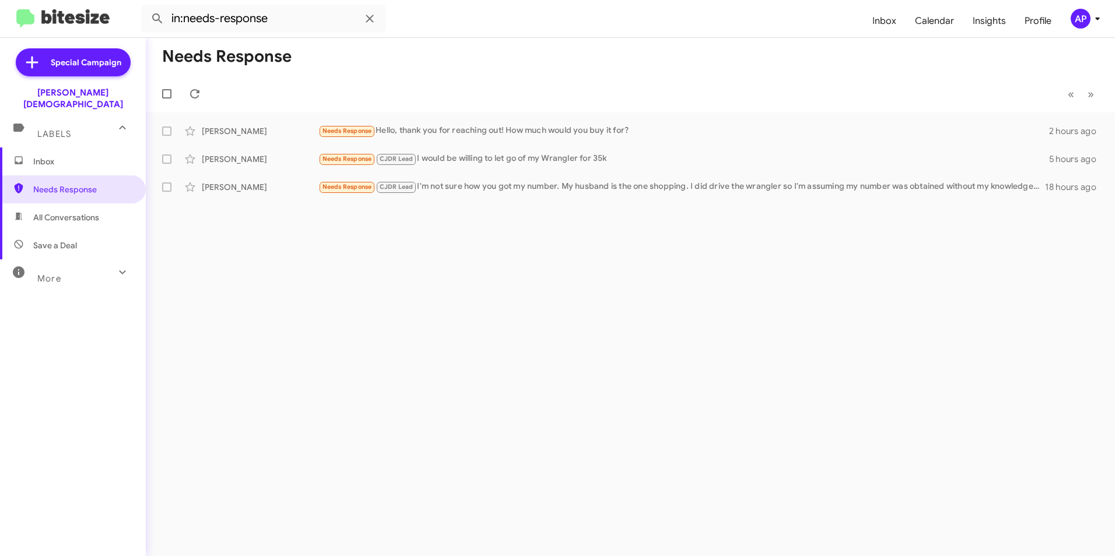
click at [881, 343] on div "Needs Response « Previous » Next Monica Dinnsen Needs Response Hello, thank you…" at bounding box center [630, 297] width 969 height 518
click at [391, 359] on div "Needs Response « Previous » Next Monica Dinnsen Needs Response Hello, thank you…" at bounding box center [630, 297] width 969 height 518
click at [711, 234] on div "Needs Response « Previous » Next Monica Dinnsen Needs Response Hello, thank you…" at bounding box center [630, 297] width 969 height 518
drag, startPoint x: 711, startPoint y: 234, endPoint x: 606, endPoint y: 231, distance: 105.0
click at [719, 230] on div "Needs Response « Previous » Next Monica Dinnsen Needs Response Hello, thank you…" at bounding box center [630, 297] width 969 height 518
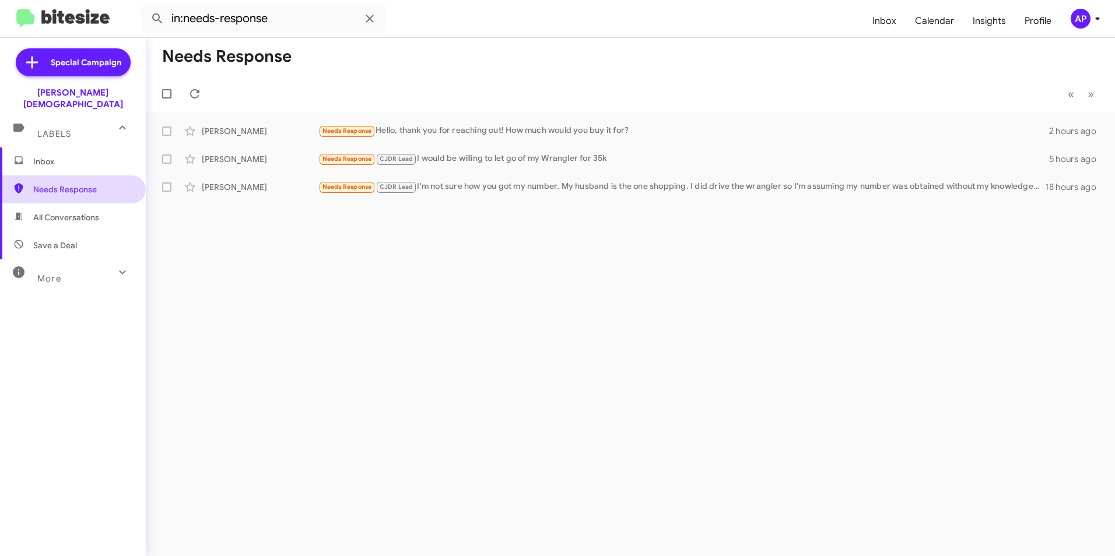
click at [72, 184] on span "Needs Response" at bounding box center [82, 190] width 99 height 12
click at [639, 325] on div "Needs Response « Previous » Next Monica Dinnsen Needs Response Hello, thank you…" at bounding box center [630, 297] width 969 height 518
click at [826, 285] on div "Needs Response « Previous » Next Monica Dinnsen Needs Response Hello, thank you…" at bounding box center [630, 297] width 969 height 518
click at [225, 187] on div "[PERSON_NAME]" at bounding box center [260, 187] width 117 height 12
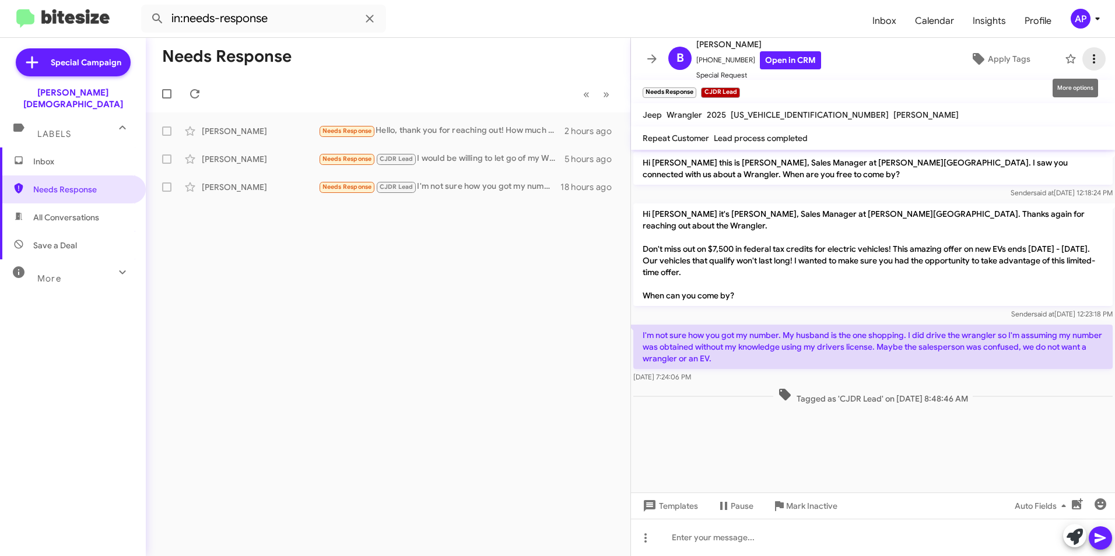
click at [1087, 55] on icon at bounding box center [1094, 59] width 14 height 14
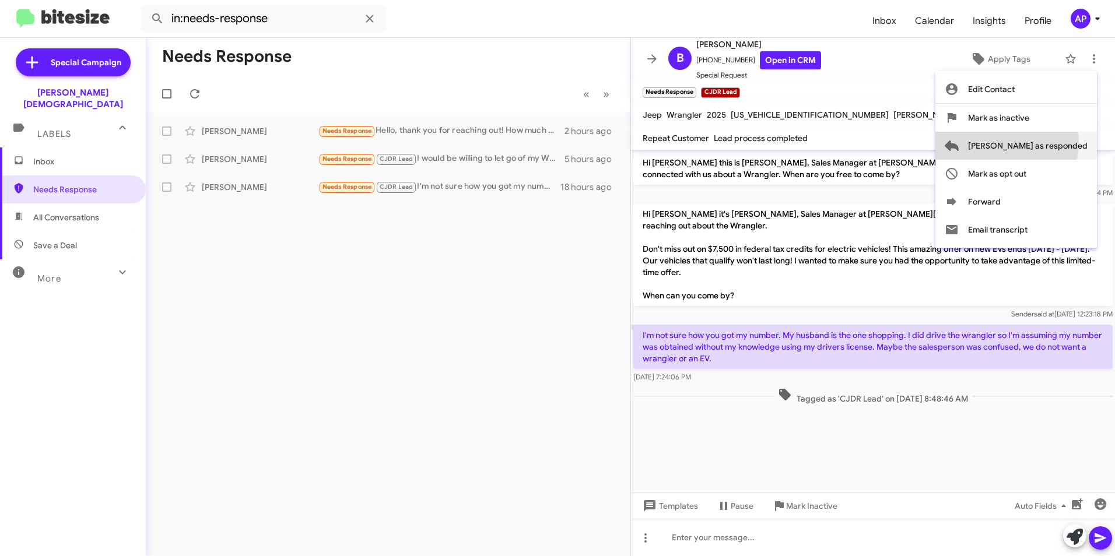
click at [1053, 143] on span "Mark as responded" at bounding box center [1028, 146] width 120 height 28
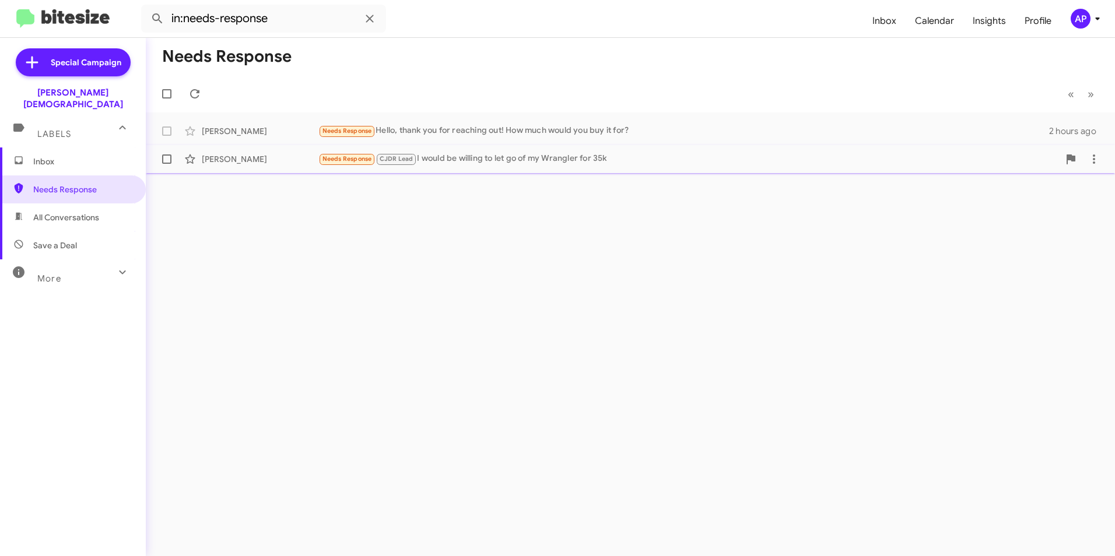
click at [245, 162] on div "[PERSON_NAME]" at bounding box center [260, 159] width 117 height 12
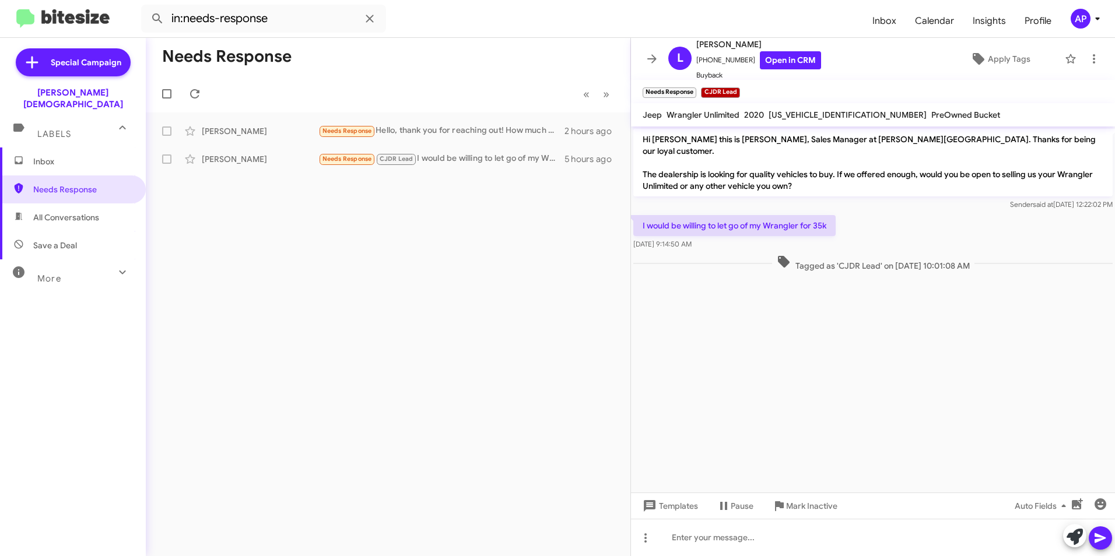
click at [809, 113] on span "1C4HJXFG1LW147491" at bounding box center [847, 115] width 158 height 10
click at [810, 112] on span "1C4HJXFG1LW147491" at bounding box center [847, 115] width 158 height 10
copy span "1C4HJXFG1LW147491"
click at [781, 55] on link "Open in CRM" at bounding box center [790, 60] width 61 height 18
copy span "1C4HJXFG1LW147491"
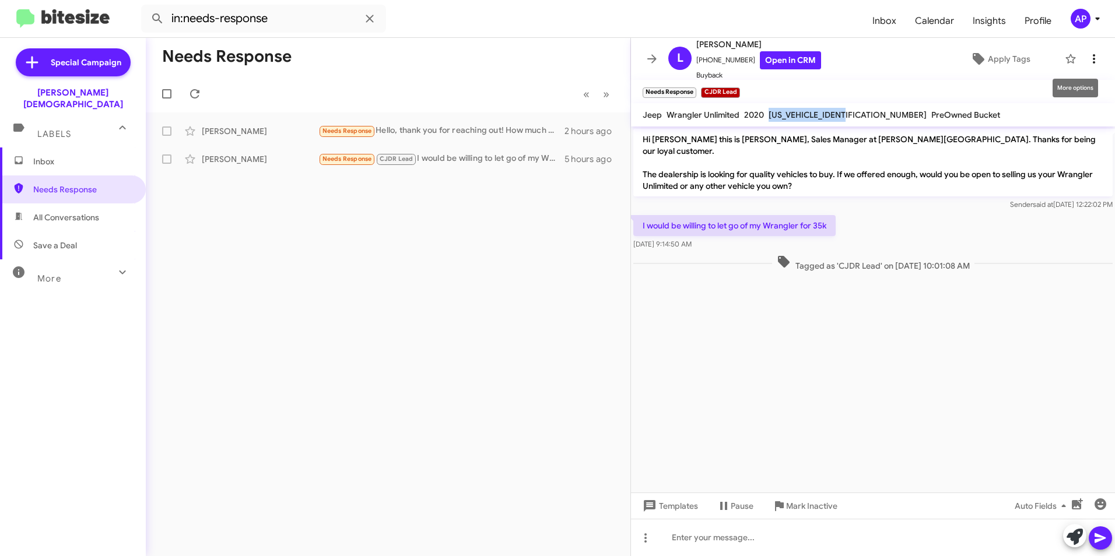
click at [1089, 57] on icon at bounding box center [1094, 59] width 14 height 14
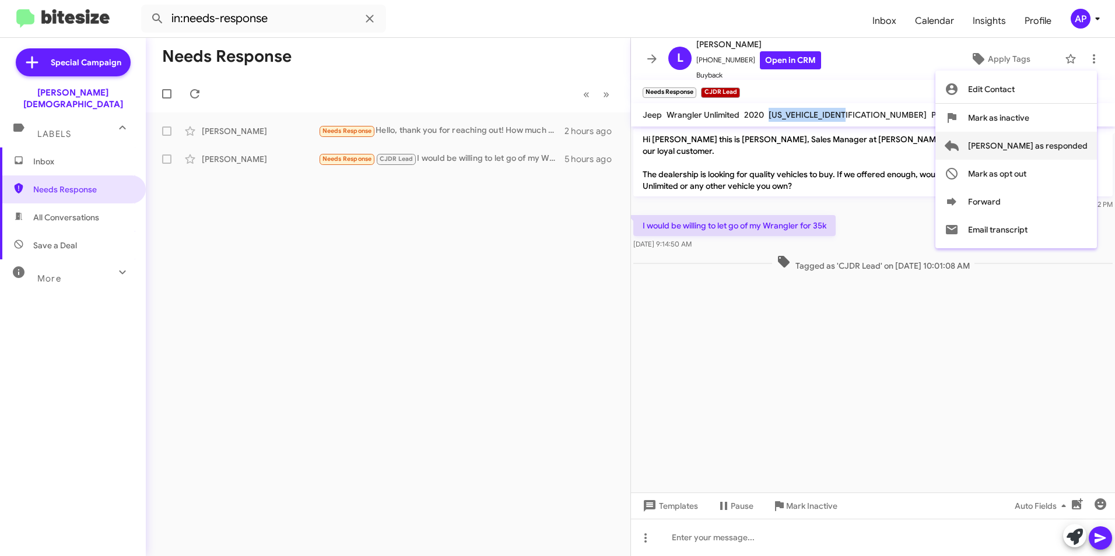
click at [1037, 147] on span "Mark as responded" at bounding box center [1028, 146] width 120 height 28
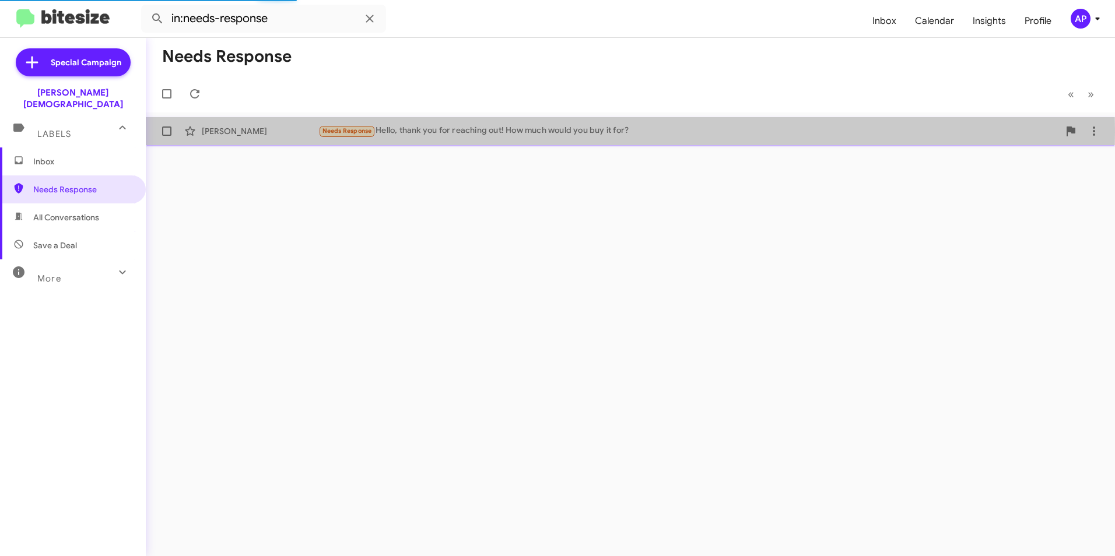
click at [223, 132] on div "Monica Dinnsen" at bounding box center [260, 131] width 117 height 12
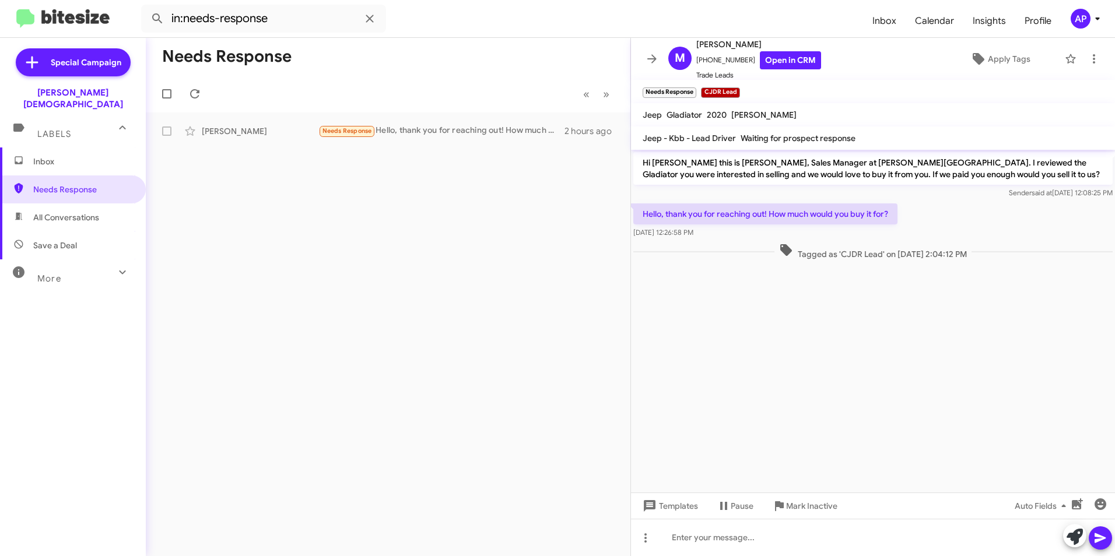
click at [1026, 216] on div "Hello, thank you for reaching out! How much would you buy it for? Oct 2, 2025, …" at bounding box center [873, 221] width 484 height 40
click at [406, 234] on div "Needs Response « Previous » Next Monica Dinnsen Needs Response Hello, thank you…" at bounding box center [388, 297] width 484 height 518
click at [50, 156] on span "Inbox" at bounding box center [82, 162] width 99 height 12
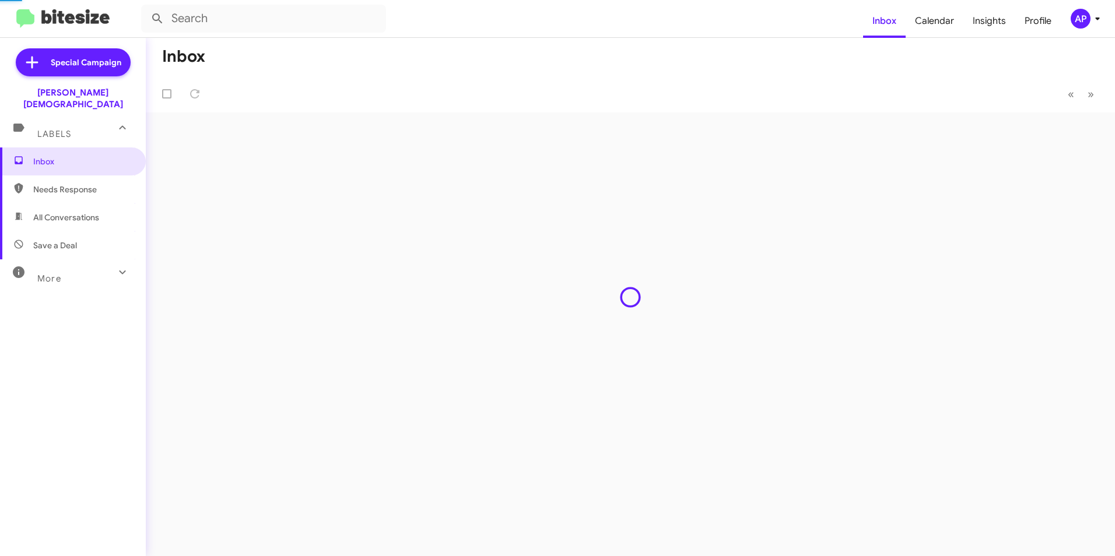
click at [297, 220] on div "Inbox « Previous » Next" at bounding box center [630, 297] width 969 height 518
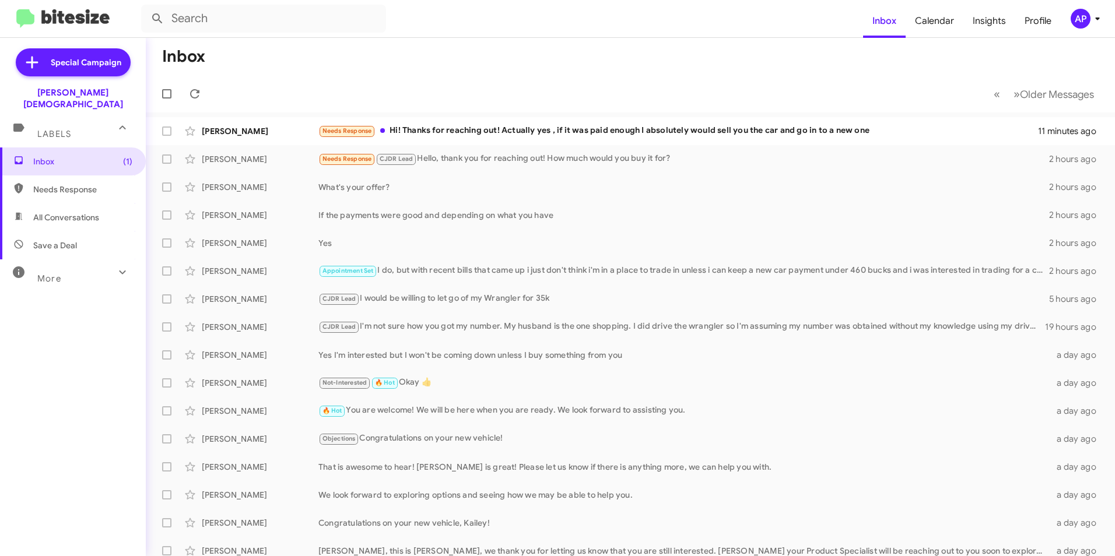
click at [66, 184] on span "Needs Response" at bounding box center [82, 190] width 99 height 12
type input "in:needs-response"
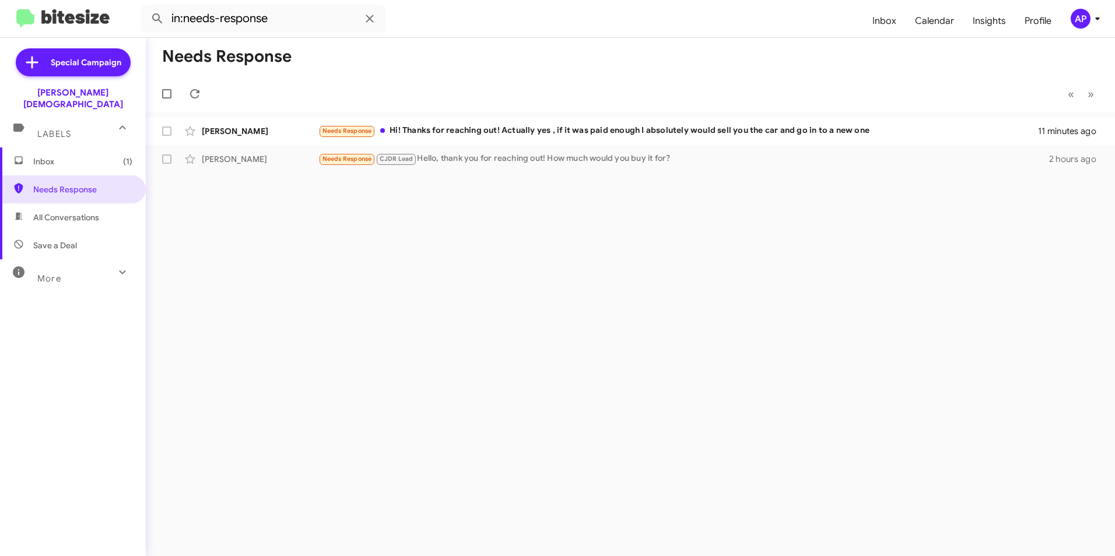
drag, startPoint x: 711, startPoint y: 251, endPoint x: 714, endPoint y: 244, distance: 7.8
click at [713, 251] on div "Needs Response « Previous » Next Kathleen Graves Needs Response Hi! Thanks for …" at bounding box center [630, 297] width 969 height 518
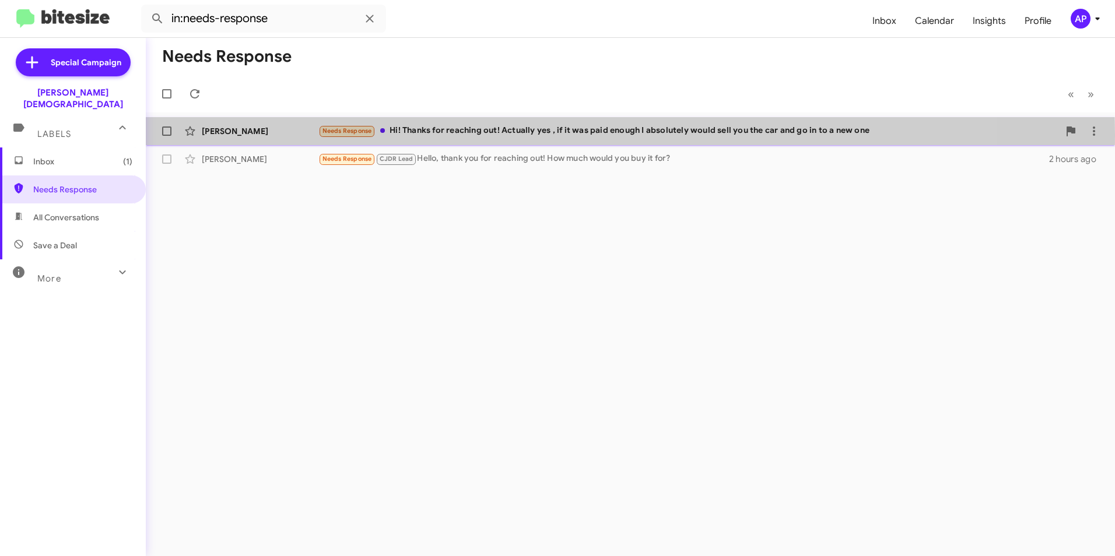
click at [241, 134] on div "Kathleen Graves" at bounding box center [260, 131] width 117 height 12
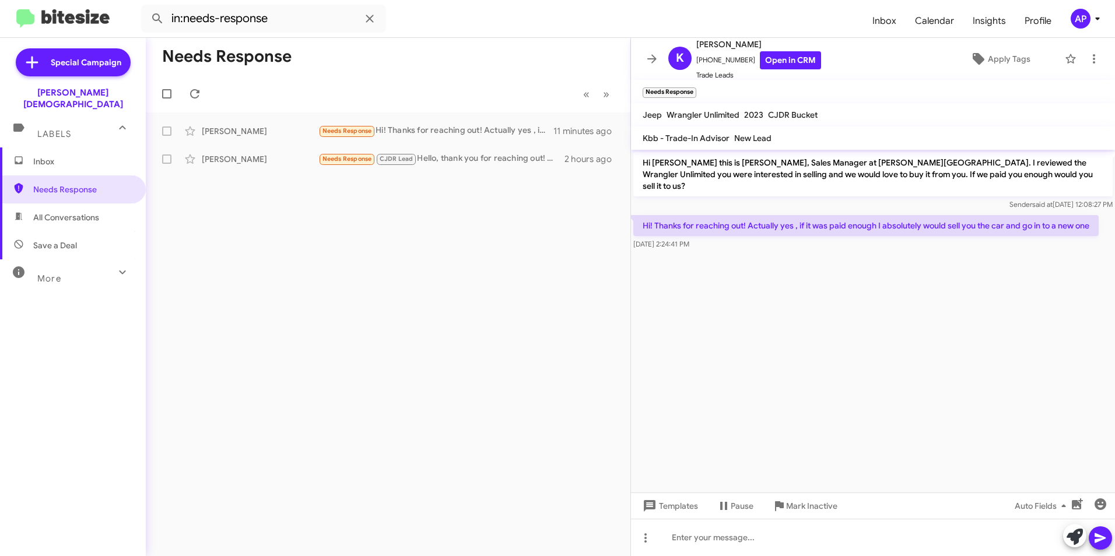
click at [864, 272] on cdk-virtual-scroll-viewport "Hi Kathleen this is Crystal White, Sales Manager at Ferman Wesley Chapel. I rev…" at bounding box center [873, 321] width 484 height 343
click at [776, 61] on link "Open in CRM" at bounding box center [790, 60] width 61 height 18
drag, startPoint x: 330, startPoint y: 205, endPoint x: 356, endPoint y: 193, distance: 28.9
click at [332, 205] on div "Needs Response « Previous » Next Kathleen Graves Needs Response Hi! Thanks for …" at bounding box center [388, 297] width 484 height 518
click at [431, 249] on div "Needs Response « Previous » Next Kathleen Graves Needs Response Hi! Thanks for …" at bounding box center [388, 297] width 484 height 518
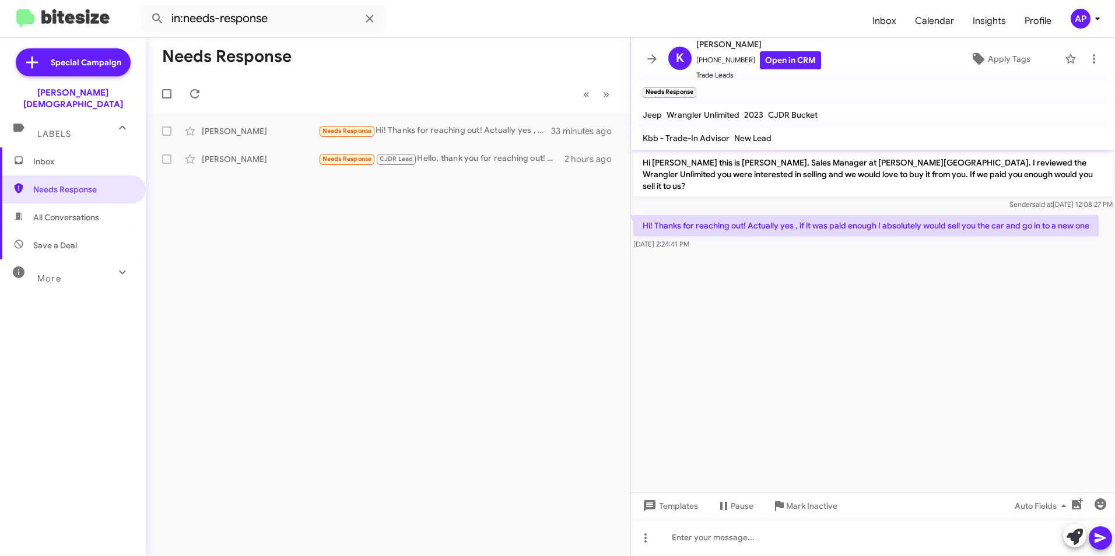
drag, startPoint x: 277, startPoint y: 258, endPoint x: 268, endPoint y: 248, distance: 12.8
click at [277, 257] on div "Needs Response « Previous » Next Kathleen Graves Needs Response Hi! Thanks for …" at bounding box center [388, 297] width 484 height 518
click at [533, 242] on div "Needs Response « Previous » Next Kathleen Graves Needs Response Hi! Thanks for …" at bounding box center [388, 297] width 484 height 518
click at [465, 329] on div "Needs Response « Previous » Next Kathleen Graves Needs Response Hi! Thanks for …" at bounding box center [388, 297] width 484 height 518
click at [409, 259] on div "Needs Response « Previous » Next Kathleen Graves Needs Response Hi! Thanks for …" at bounding box center [388, 297] width 484 height 518
